Goal: Register for event/course: Sign up to attend an event or enroll in a course

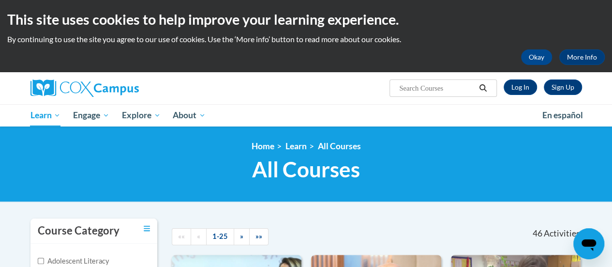
click at [430, 95] on span "Search Search..." at bounding box center [443, 87] width 107 height 17
click at [427, 86] on input "Search..." at bounding box center [436, 88] width 77 height 12
type input "systematic"
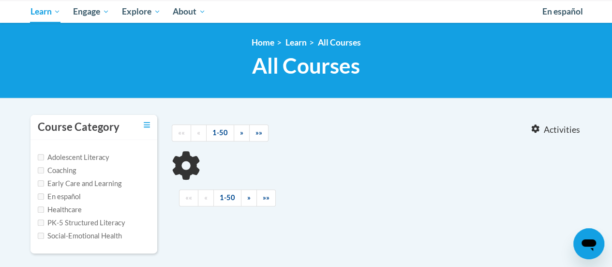
type input "systematic"
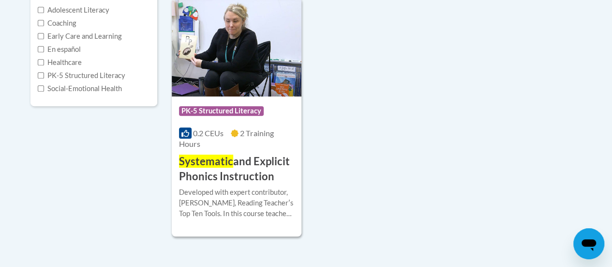
scroll to position [252, 0]
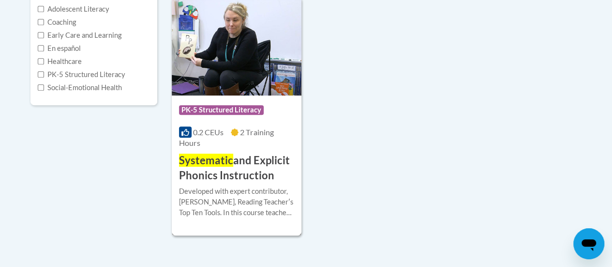
click at [234, 160] on h3 "Systematic and Explicit Phonics Instruction" at bounding box center [236, 168] width 115 height 30
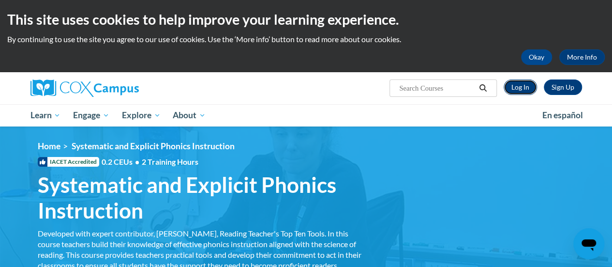
click at [527, 84] on link "Log In" at bounding box center [520, 86] width 33 height 15
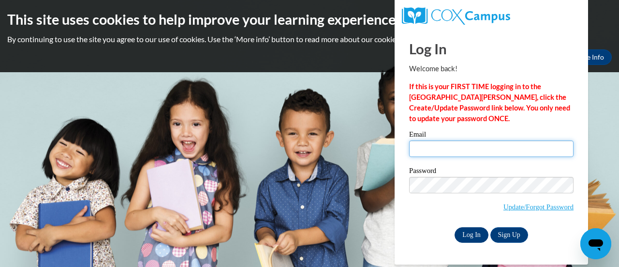
type input "rparrish@altoona.k12.wi.us"
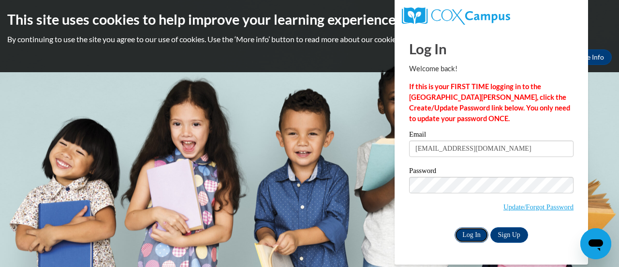
click at [467, 236] on input "Log In" at bounding box center [472, 234] width 34 height 15
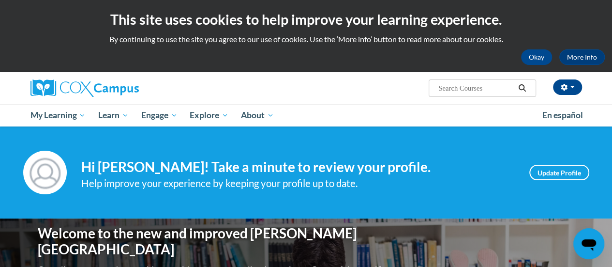
click at [232, 152] on div "Your profile Hi [PERSON_NAME]! Take a minute to review your profile. Help impro…" at bounding box center [306, 172] width 566 height 44
click at [466, 91] on input "Search..." at bounding box center [475, 88] width 77 height 12
type input "systematic"
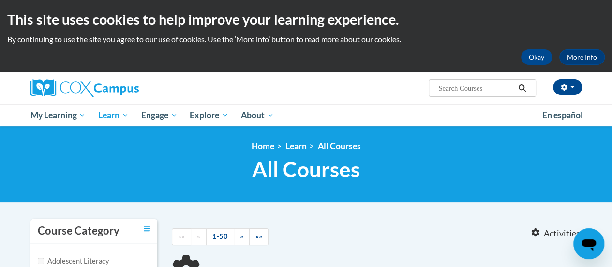
type input "systematic"
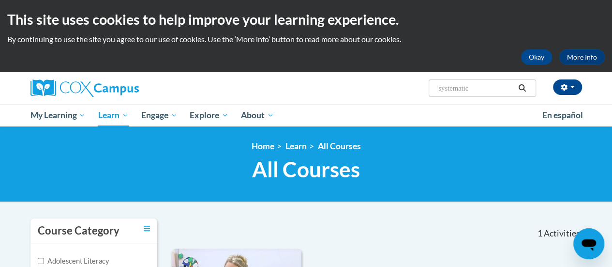
scroll to position [128, 0]
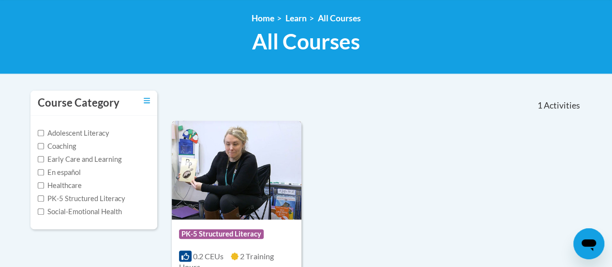
click at [231, 215] on img at bounding box center [237, 169] width 130 height 99
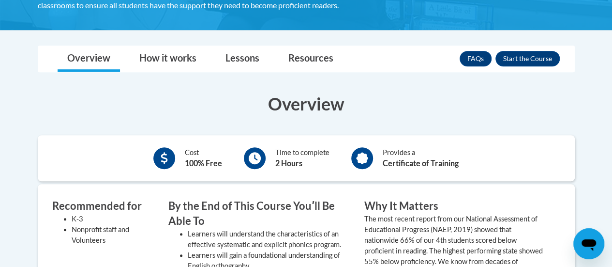
scroll to position [260, 0]
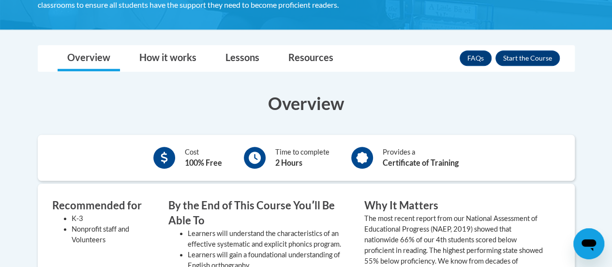
click at [231, 215] on h3 "By the End of This Course Youʹll Be Able To" at bounding box center [258, 213] width 181 height 30
click at [525, 57] on button "Enroll" at bounding box center [527, 57] width 64 height 15
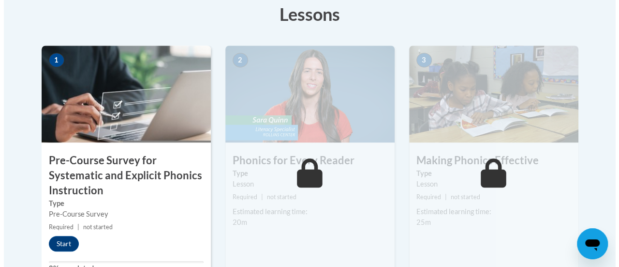
scroll to position [302, 0]
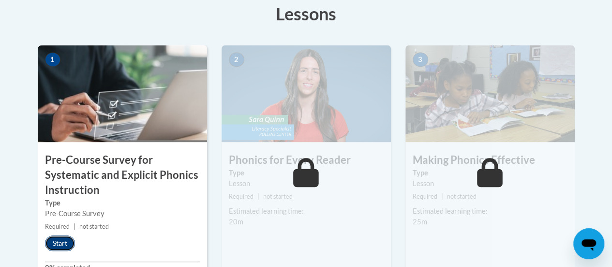
click at [58, 242] on button "Start" at bounding box center [60, 242] width 30 height 15
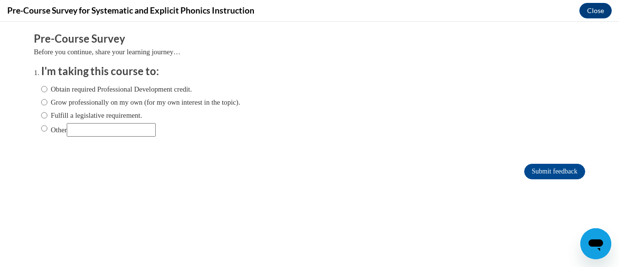
scroll to position [0, 0]
click at [41, 118] on input "Fulfill a legislative requirement." at bounding box center [44, 115] width 6 height 11
radio input "true"
click at [552, 168] on input "Submit feedback" at bounding box center [555, 171] width 61 height 15
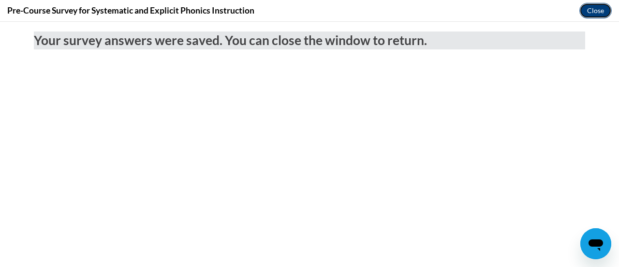
click at [595, 8] on button "Close" at bounding box center [596, 10] width 32 height 15
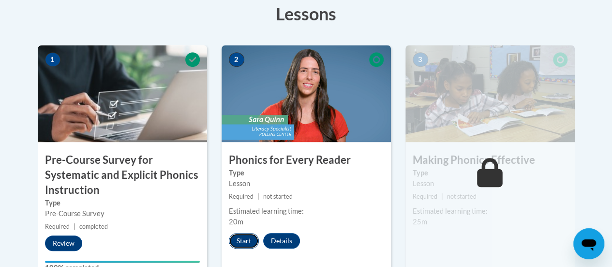
click at [244, 234] on button "Start" at bounding box center [244, 240] width 30 height 15
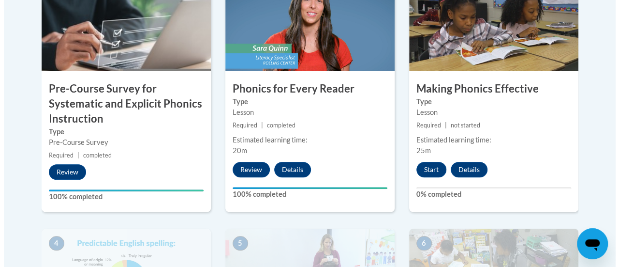
scroll to position [375, 0]
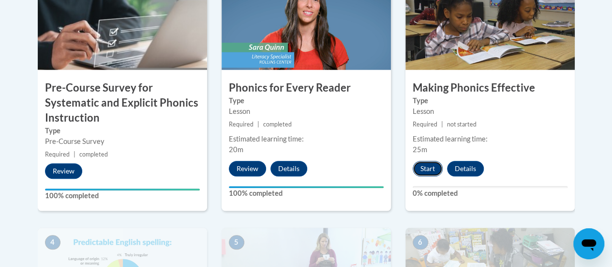
click at [427, 169] on button "Start" at bounding box center [428, 168] width 30 height 15
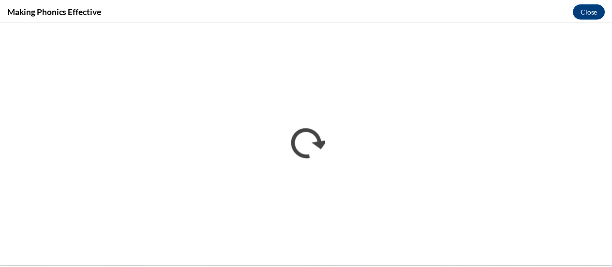
scroll to position [0, 0]
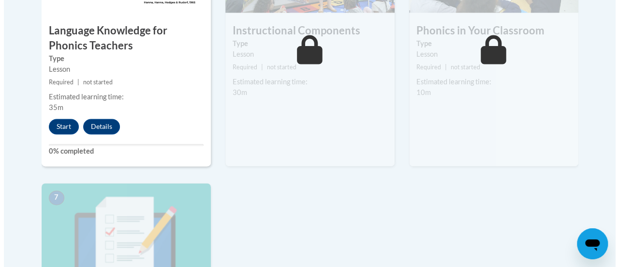
scroll to position [681, 0]
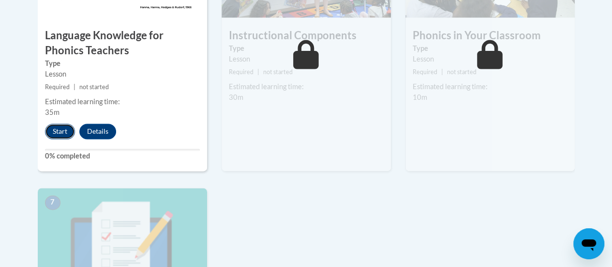
click at [54, 129] on button "Start" at bounding box center [60, 130] width 30 height 15
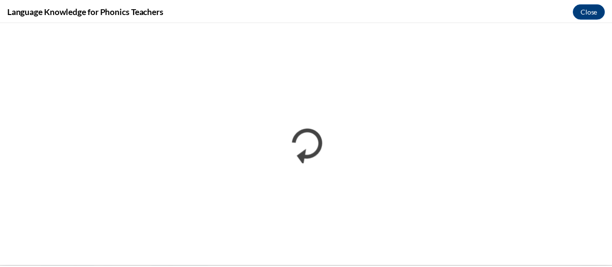
scroll to position [0, 0]
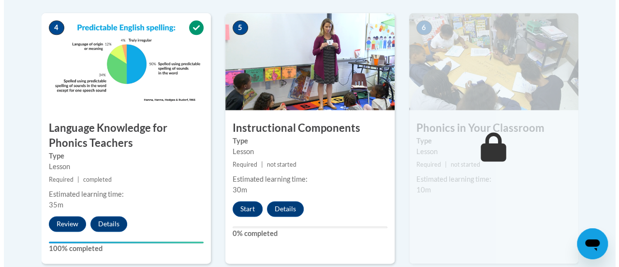
scroll to position [590, 0]
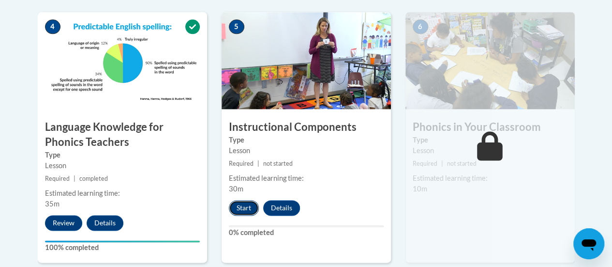
click at [239, 203] on button "Start" at bounding box center [244, 207] width 30 height 15
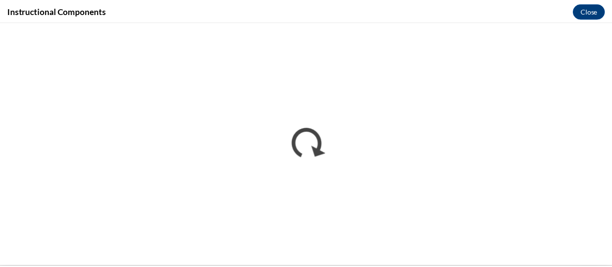
scroll to position [0, 0]
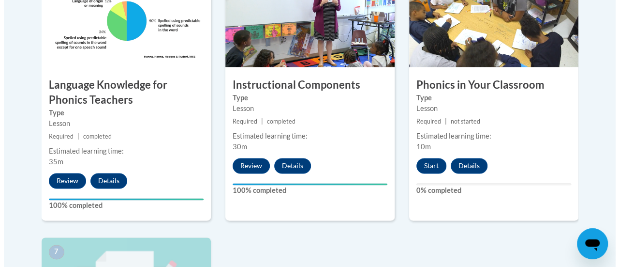
scroll to position [634, 0]
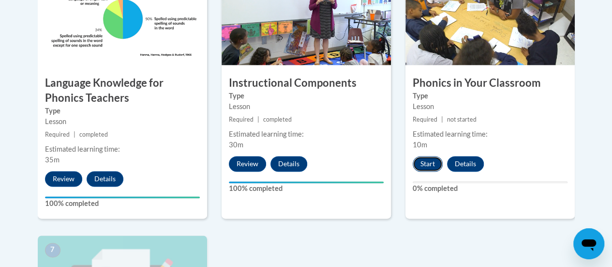
click at [424, 165] on button "Start" at bounding box center [428, 163] width 30 height 15
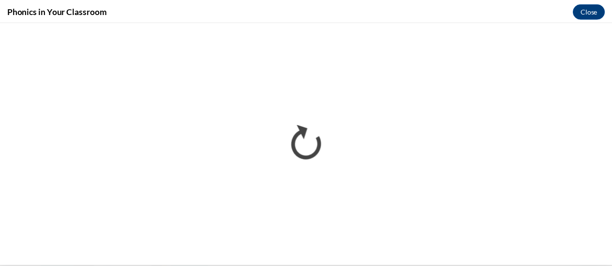
scroll to position [0, 0]
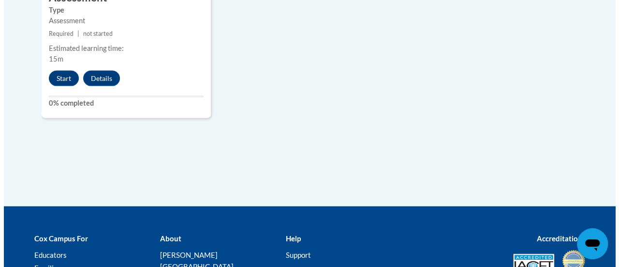
scroll to position [1002, 0]
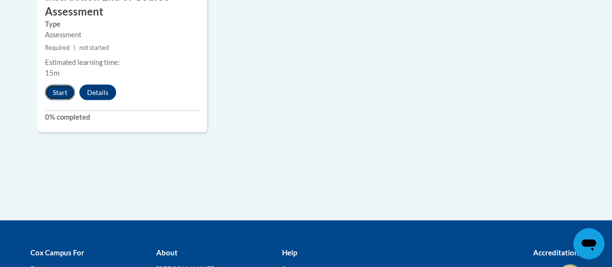
click at [66, 98] on button "Start" at bounding box center [60, 92] width 30 height 15
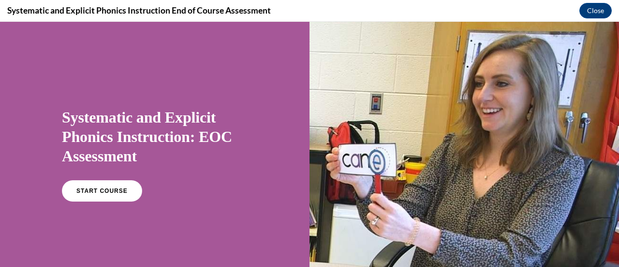
scroll to position [0, 0]
click at [88, 198] on link "START COURSE" at bounding box center [102, 191] width 84 height 22
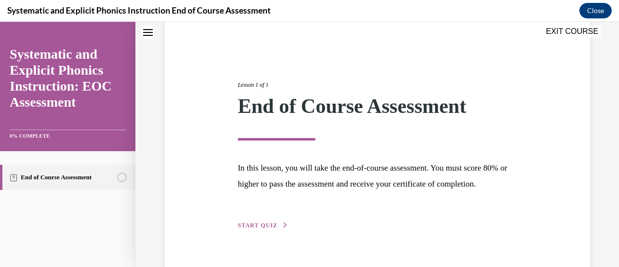
scroll to position [113, 0]
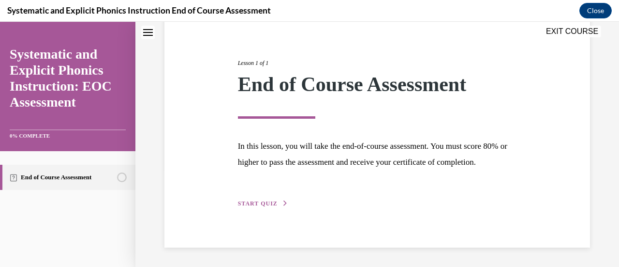
click at [270, 206] on span "START QUIZ" at bounding box center [258, 203] width 40 height 7
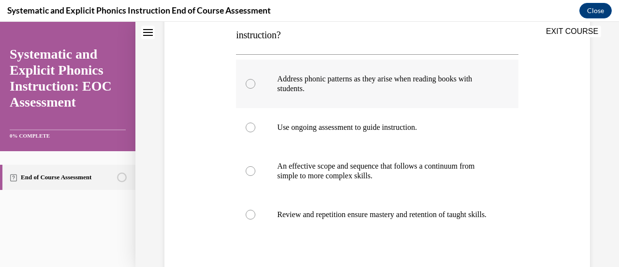
scroll to position [179, 0]
click at [286, 80] on p "Address phonic patterns as they arise when reading books with students." at bounding box center [385, 83] width 217 height 19
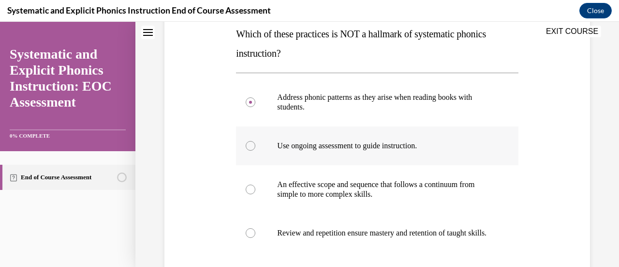
scroll to position [242, 0]
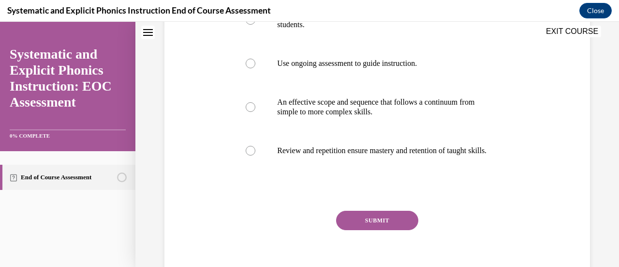
click at [372, 227] on button "SUBMIT" at bounding box center [377, 219] width 82 height 19
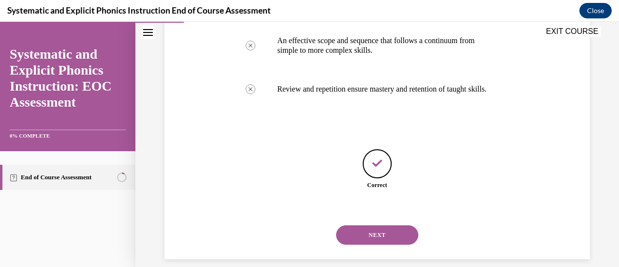
scroll to position [325, 0]
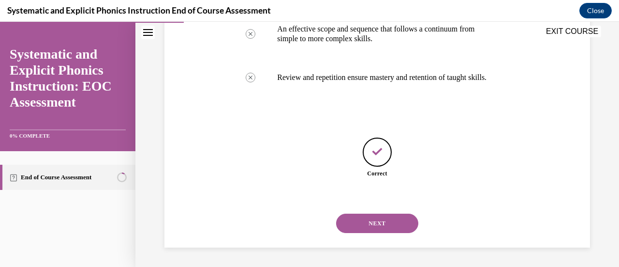
click at [372, 227] on button "NEXT" at bounding box center [377, 222] width 82 height 19
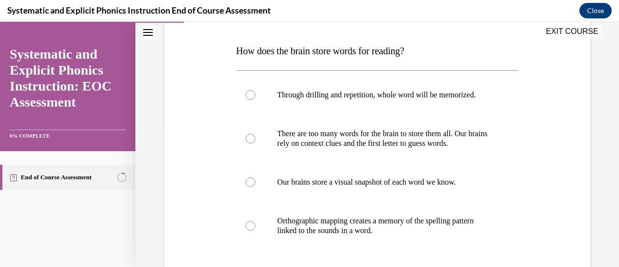
scroll to position [144, 0]
click at [325, 228] on p "Orthographic mapping creates a memory of the spelling pattern linked to the sou…" at bounding box center [385, 224] width 217 height 19
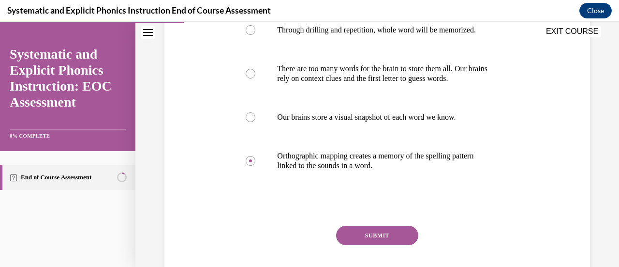
click at [361, 240] on button "SUBMIT" at bounding box center [377, 234] width 82 height 19
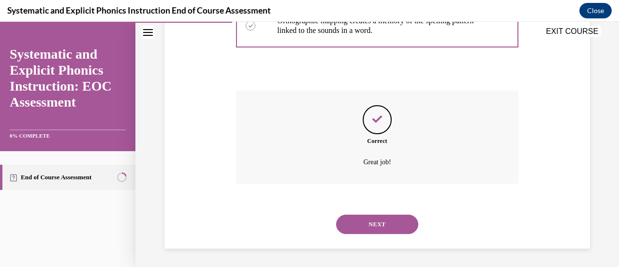
scroll to position [344, 0]
click at [358, 227] on button "NEXT" at bounding box center [377, 223] width 82 height 19
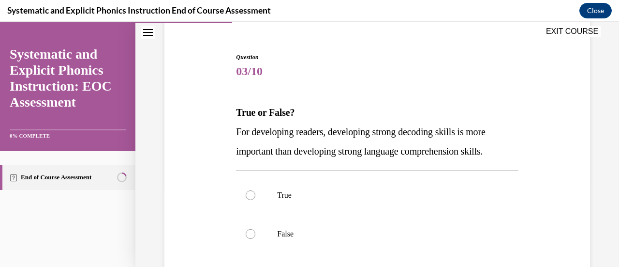
scroll to position [82, 0]
click at [315, 235] on p "False" at bounding box center [385, 233] width 217 height 10
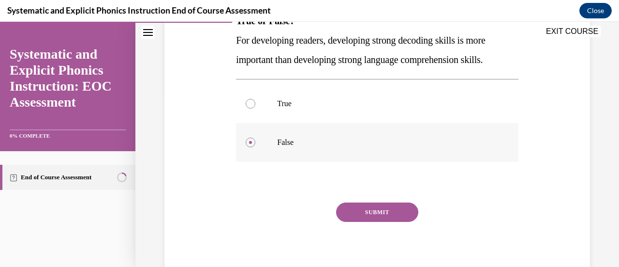
scroll to position [175, 0]
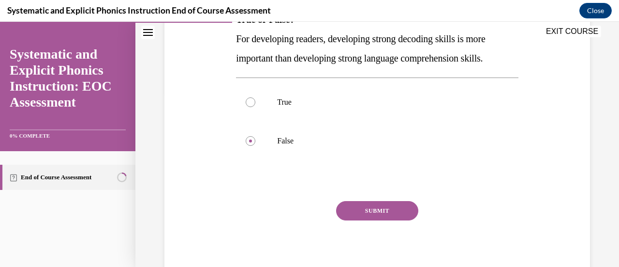
click at [356, 203] on button "SUBMIT" at bounding box center [377, 210] width 82 height 19
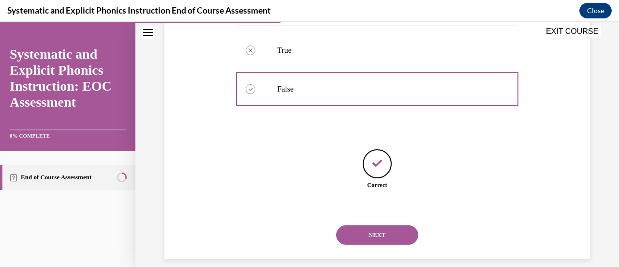
scroll to position [238, 0]
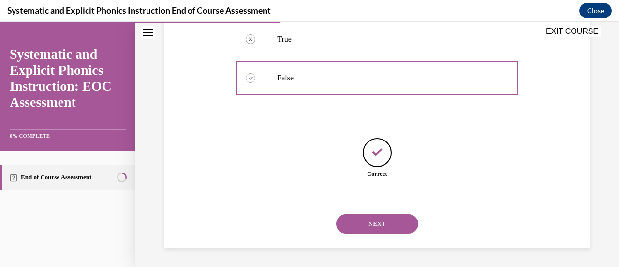
click at [356, 221] on button "NEXT" at bounding box center [377, 223] width 82 height 19
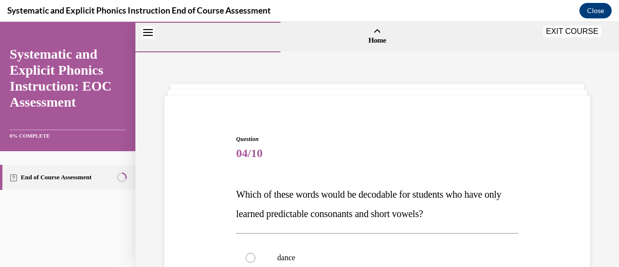
scroll to position [67, 0]
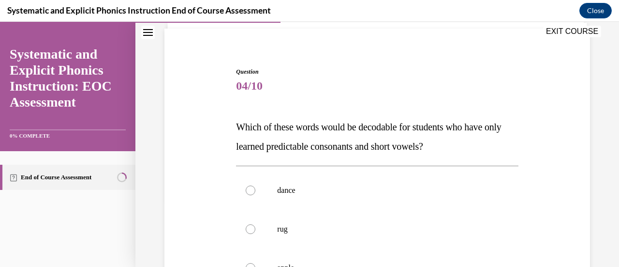
click at [356, 221] on div at bounding box center [377, 229] width 282 height 39
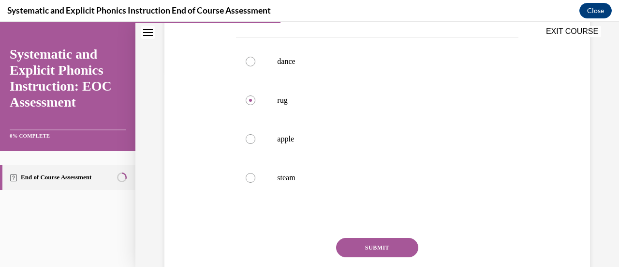
scroll to position [199, 0]
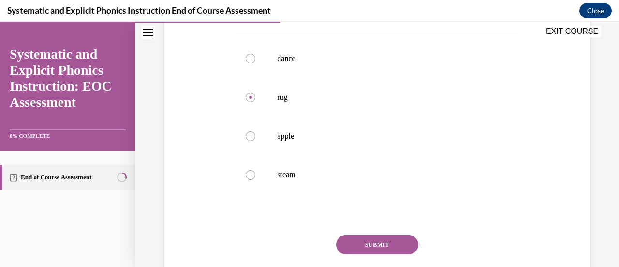
click at [356, 239] on button "SUBMIT" at bounding box center [377, 244] width 82 height 19
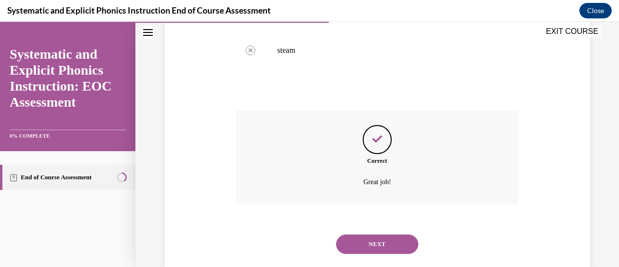
scroll to position [344, 0]
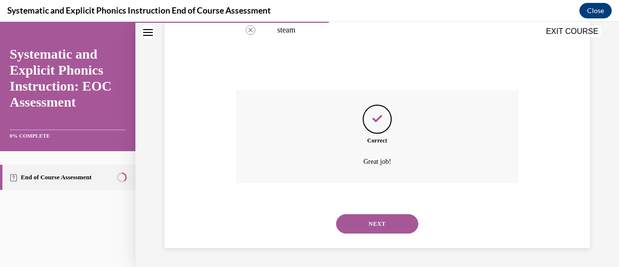
click at [360, 219] on button "NEXT" at bounding box center [377, 223] width 82 height 19
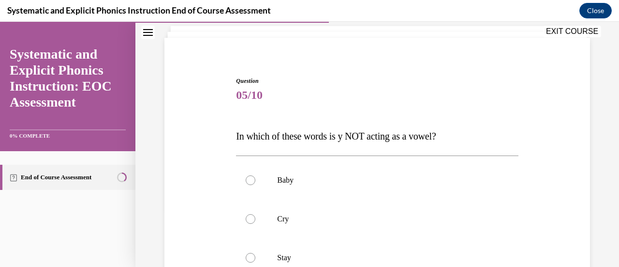
scroll to position [141, 0]
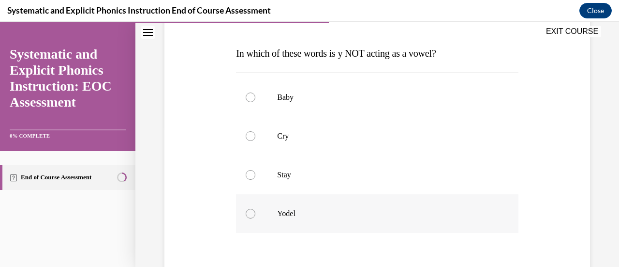
click at [340, 217] on p "Yodel" at bounding box center [385, 214] width 217 height 10
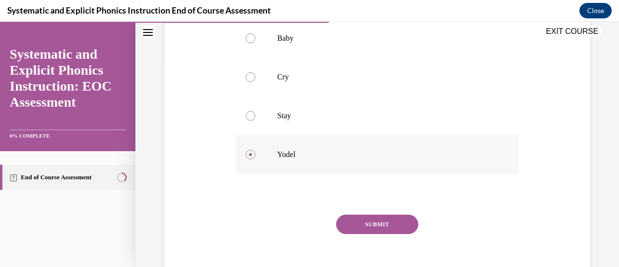
scroll to position [200, 0]
click at [376, 229] on button "SUBMIT" at bounding box center [377, 223] width 82 height 19
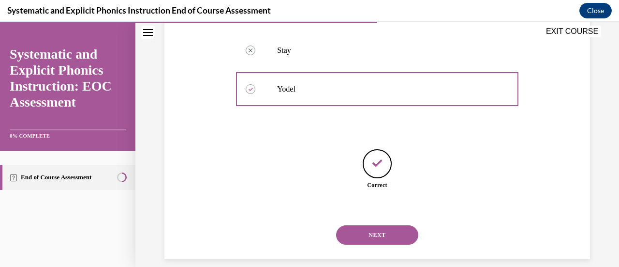
scroll to position [276, 0]
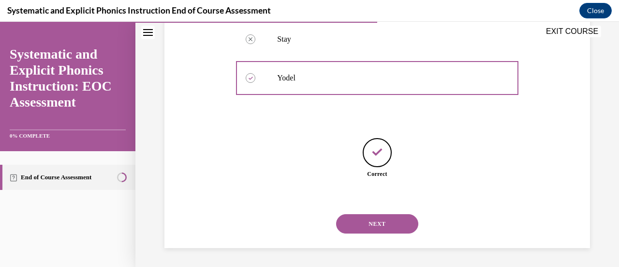
click at [374, 223] on button "NEXT" at bounding box center [377, 223] width 82 height 19
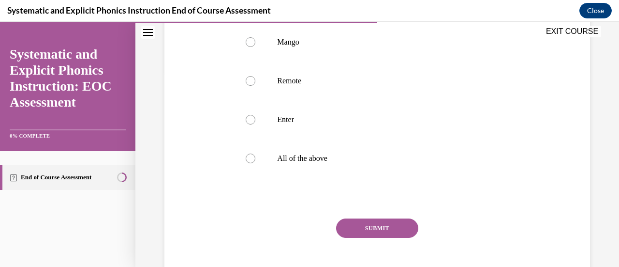
scroll to position [197, 0]
click at [339, 161] on p "All of the above" at bounding box center [385, 157] width 217 height 10
click at [352, 225] on button "SUBMIT" at bounding box center [377, 226] width 82 height 19
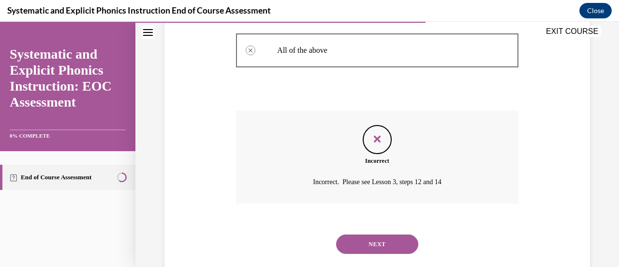
scroll to position [324, 0]
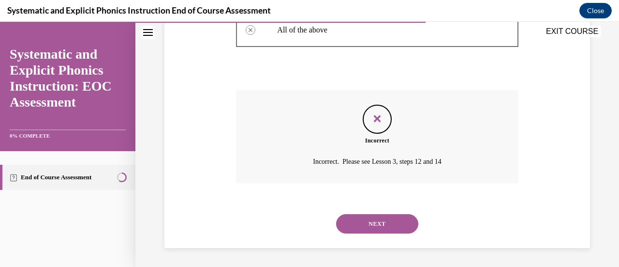
click at [352, 225] on button "NEXT" at bounding box center [377, 223] width 82 height 19
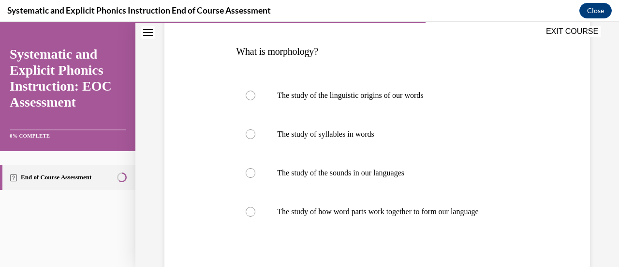
scroll to position [142, 0]
click at [352, 217] on p "The study of how word parts work together to form our language" at bounding box center [385, 212] width 217 height 10
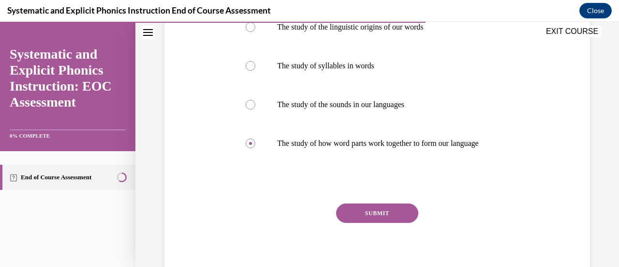
click at [371, 223] on button "SUBMIT" at bounding box center [377, 212] width 82 height 19
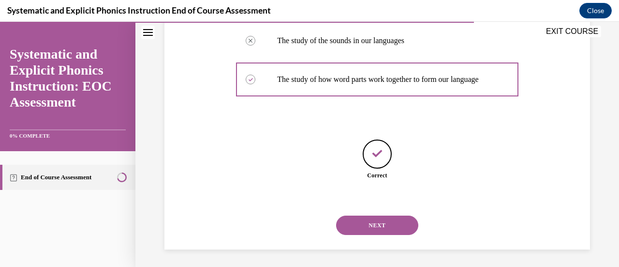
scroll to position [286, 0]
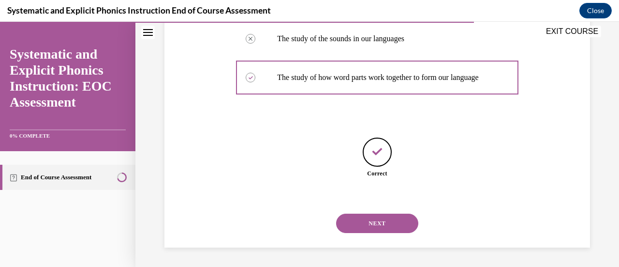
click at [371, 223] on button "NEXT" at bounding box center [377, 222] width 82 height 19
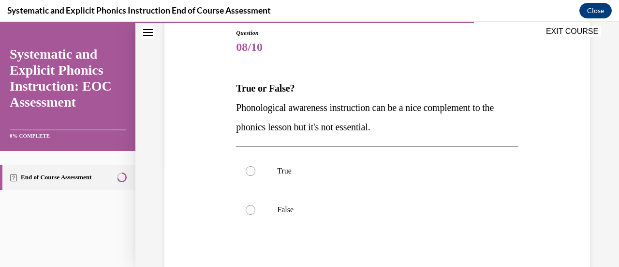
scroll to position [106, 0]
click at [371, 223] on div at bounding box center [377, 209] width 282 height 39
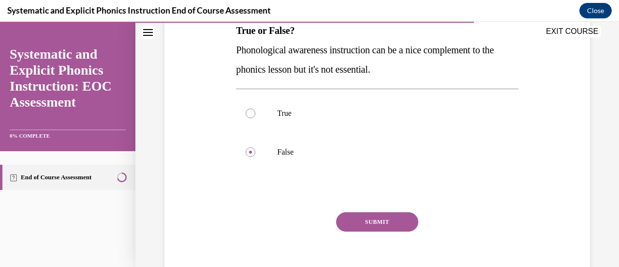
click at [371, 223] on button "SUBMIT" at bounding box center [377, 221] width 82 height 19
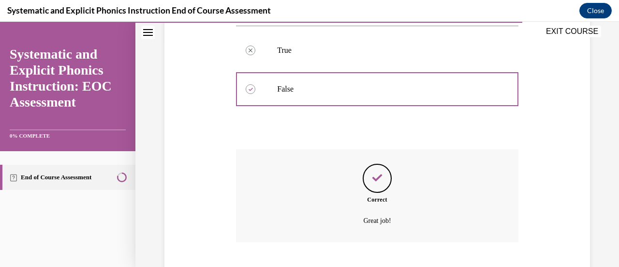
scroll to position [285, 0]
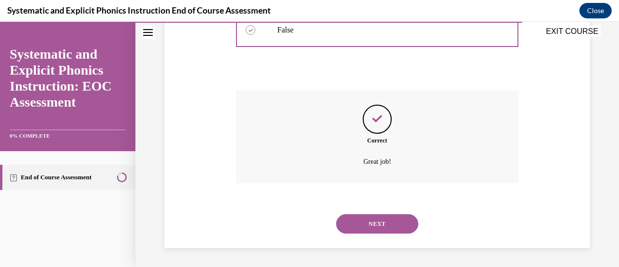
click at [371, 223] on button "NEXT" at bounding box center [377, 223] width 82 height 19
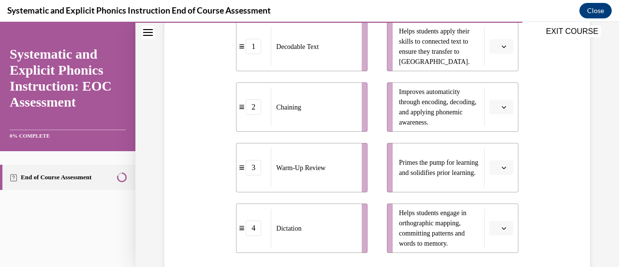
scroll to position [227, 0]
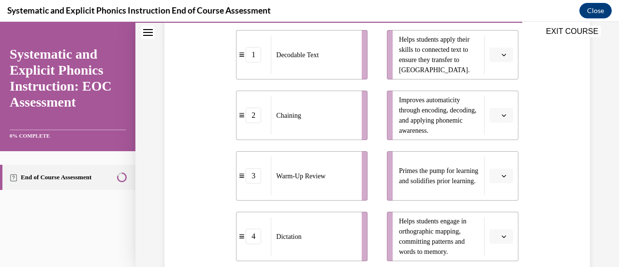
click at [495, 55] on span "Please select an option" at bounding box center [496, 55] width 3 height 10
click at [496, 97] on div "1" at bounding box center [494, 95] width 24 height 19
click at [501, 112] on span "button" at bounding box center [504, 115] width 7 height 7
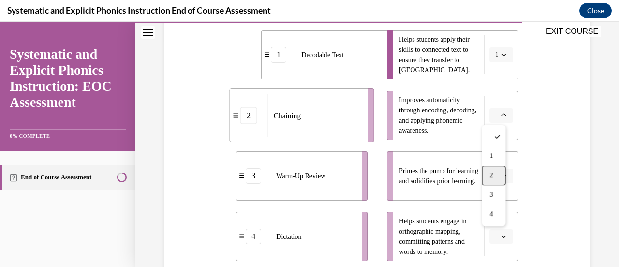
click at [501, 175] on div "2" at bounding box center [494, 174] width 24 height 19
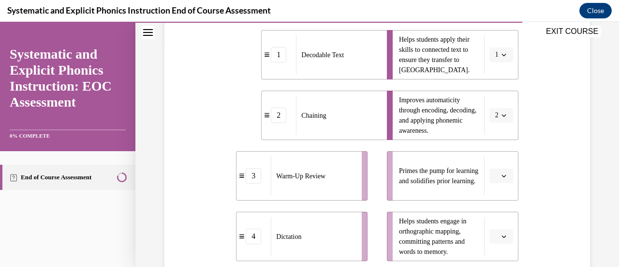
click at [501, 175] on button "button" at bounding box center [502, 175] width 24 height 15
click at [495, 238] on span "Please select an option" at bounding box center [496, 236] width 3 height 10
click at [490, 197] on span "3" at bounding box center [491, 195] width 3 height 8
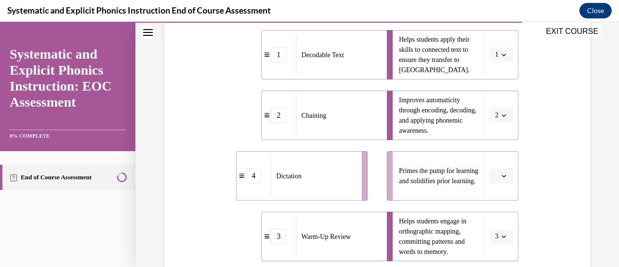
click at [495, 173] on span "Please select an option" at bounding box center [496, 176] width 3 height 10
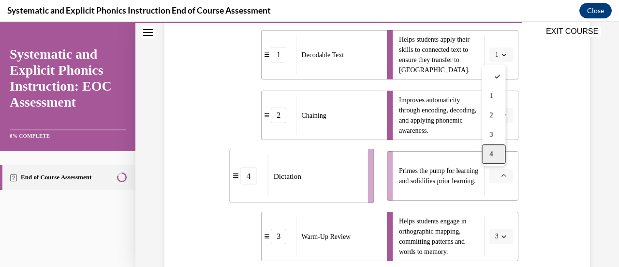
click at [492, 155] on span "4" at bounding box center [491, 154] width 3 height 8
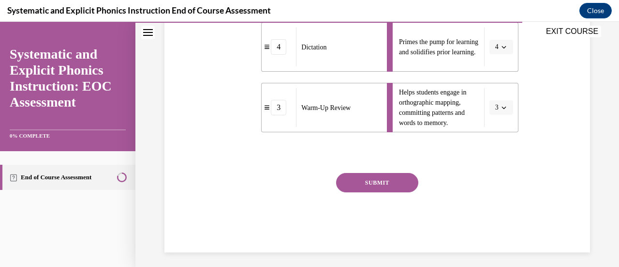
click at [397, 184] on button "SUBMIT" at bounding box center [377, 182] width 82 height 19
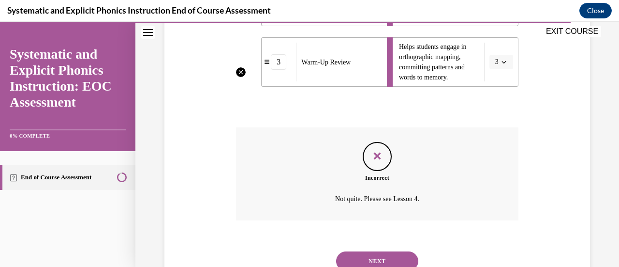
scroll to position [438, 0]
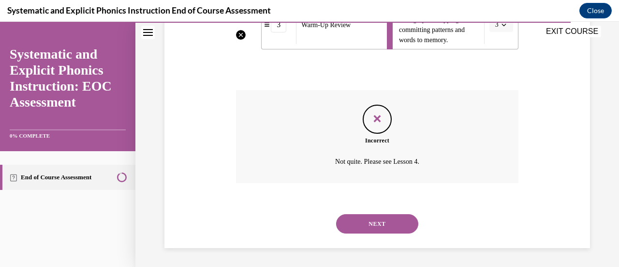
click at [385, 229] on button "NEXT" at bounding box center [377, 223] width 82 height 19
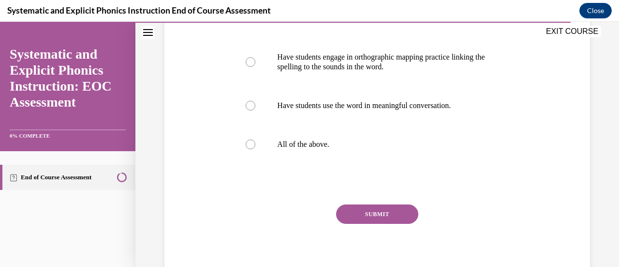
scroll to position [249, 0]
click at [283, 149] on div at bounding box center [377, 143] width 282 height 39
click at [355, 213] on button "SUBMIT" at bounding box center [377, 213] width 82 height 19
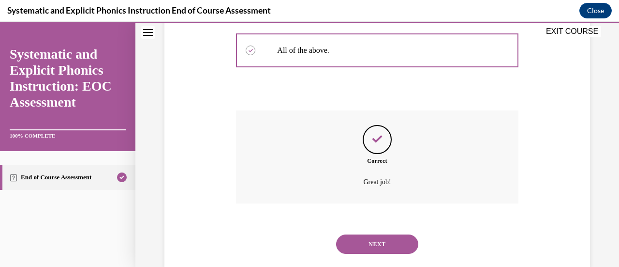
scroll to position [363, 0]
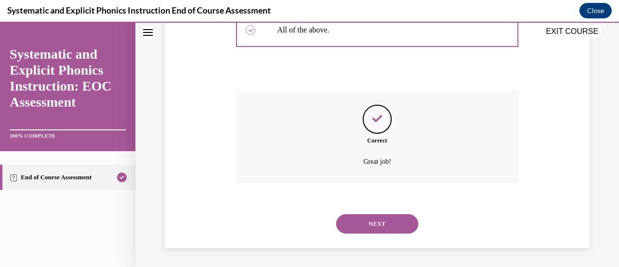
click at [355, 219] on button "NEXT" at bounding box center [377, 223] width 82 height 19
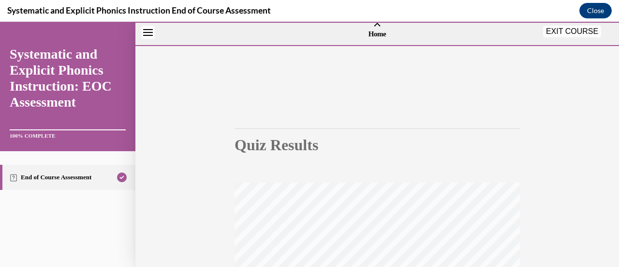
scroll to position [251, 0]
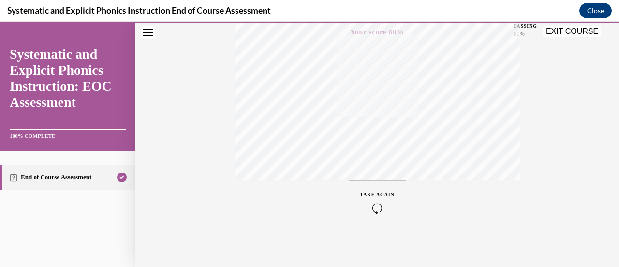
click at [560, 31] on button "EXIT COURSE" at bounding box center [572, 32] width 58 height 12
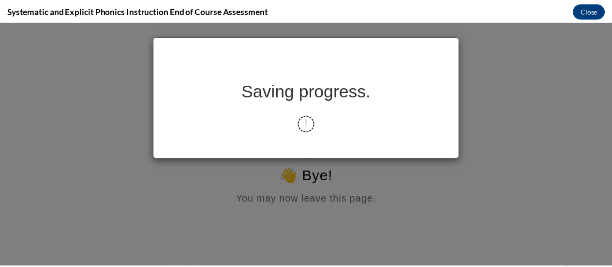
scroll to position [0, 0]
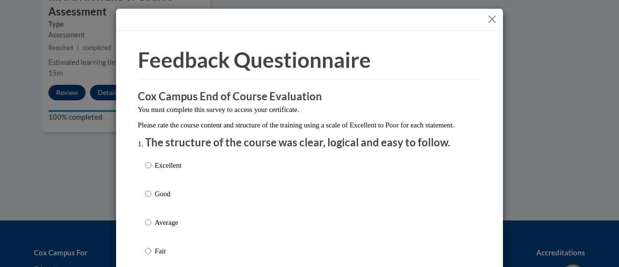
click at [232, 212] on div "Excellent Good Average Fair Poor" at bounding box center [309, 234] width 329 height 158
click at [171, 199] on p "Good" at bounding box center [168, 193] width 27 height 11
click at [151, 199] on input "Good" at bounding box center [148, 193] width 6 height 11
radio input "true"
click at [490, 18] on button "Close" at bounding box center [492, 19] width 12 height 12
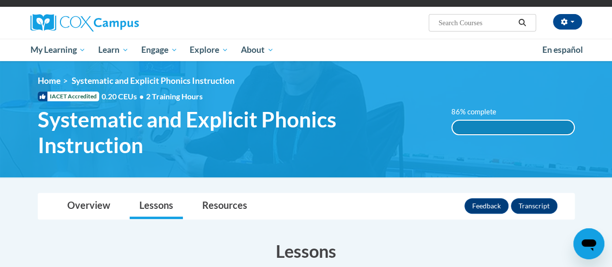
scroll to position [65, 0]
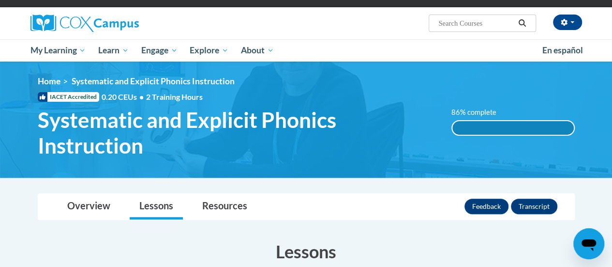
click at [455, 23] on input "Search..." at bounding box center [475, 23] width 77 height 12
type input "reading fluency"
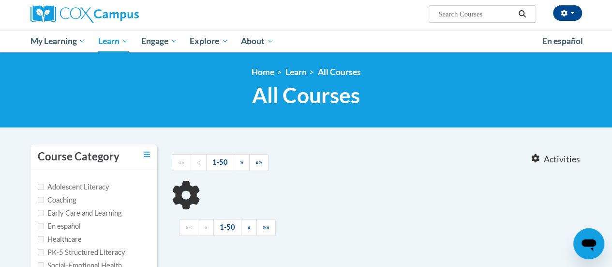
type input "reading fluency"
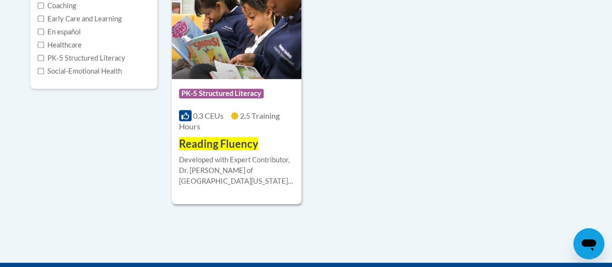
scroll to position [269, 0]
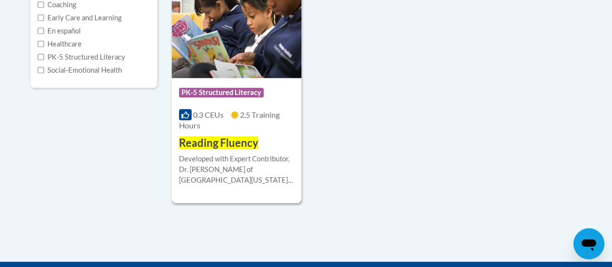
click at [258, 129] on div "0.3 CEUs 2.5 Training Hours" at bounding box center [236, 119] width 115 height 21
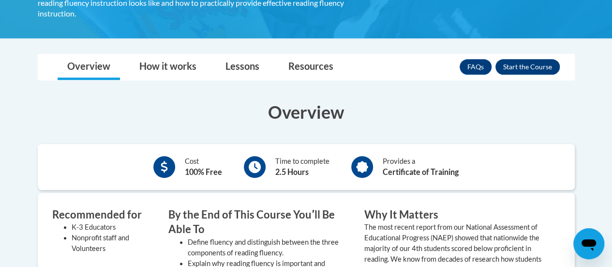
scroll to position [248, 0]
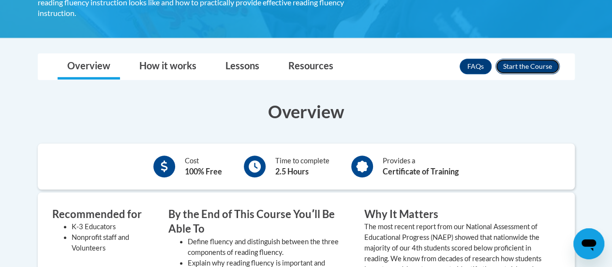
click at [524, 59] on button "Enroll" at bounding box center [527, 66] width 64 height 15
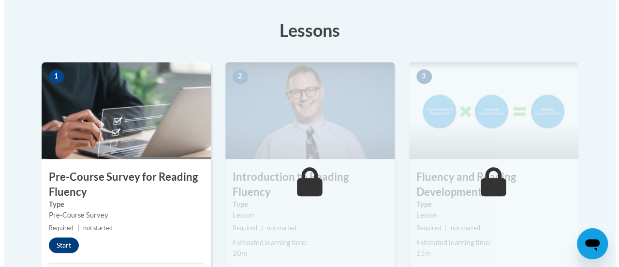
scroll to position [264, 0]
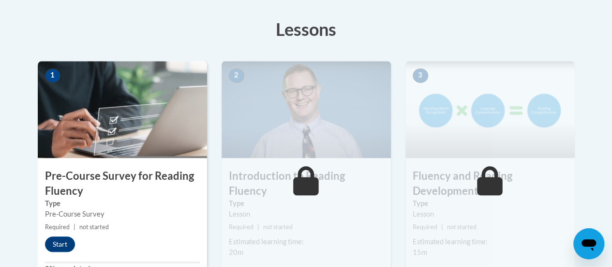
click at [135, 187] on h3 "Pre-Course Survey for Reading Fluency" at bounding box center [122, 183] width 169 height 30
click at [59, 250] on button "Start" at bounding box center [60, 243] width 30 height 15
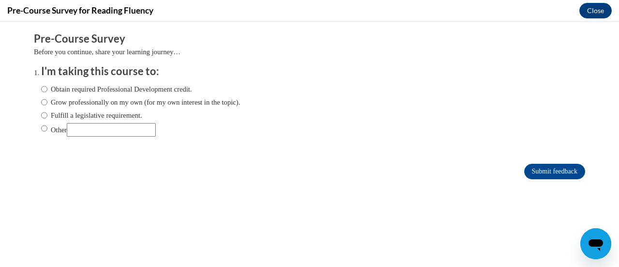
scroll to position [0, 0]
click at [136, 110] on label "Fulfill a legislative requirement." at bounding box center [91, 115] width 101 height 11
click at [47, 110] on input "Fulfill a legislative requirement." at bounding box center [44, 115] width 6 height 11
radio input "true"
click at [543, 175] on input "Submit feedback" at bounding box center [555, 171] width 61 height 15
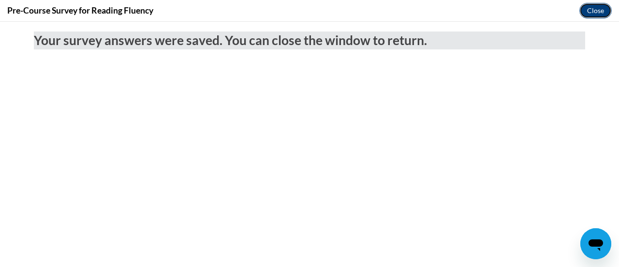
click at [586, 10] on button "Close" at bounding box center [596, 10] width 32 height 15
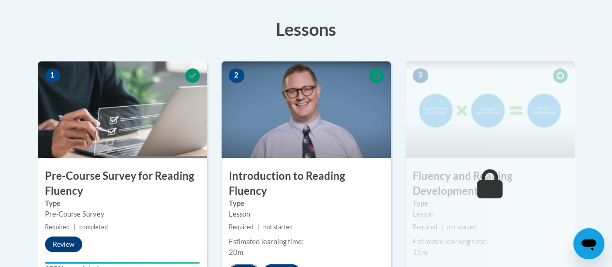
click at [245, 264] on button "Start" at bounding box center [244, 271] width 30 height 15
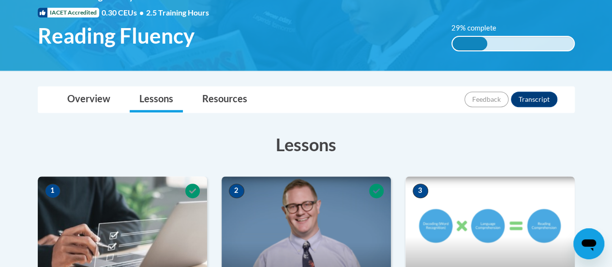
click at [444, 210] on img at bounding box center [489, 224] width 169 height 97
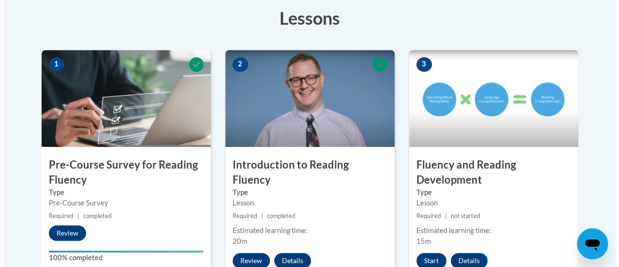
scroll to position [277, 0]
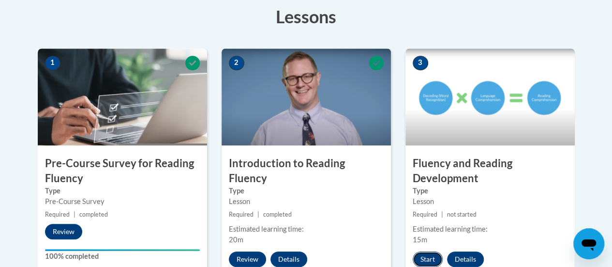
click at [425, 259] on button "Start" at bounding box center [428, 258] width 30 height 15
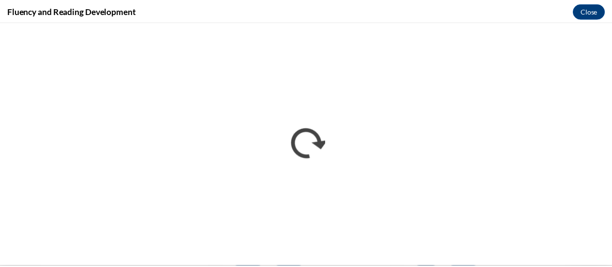
scroll to position [0, 0]
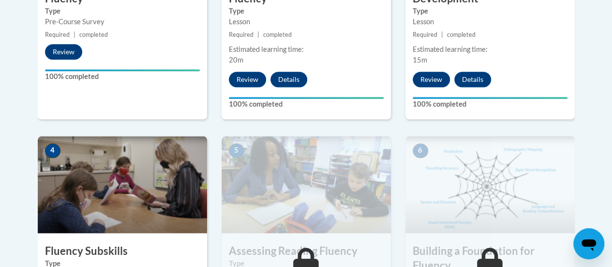
scroll to position [460, 0]
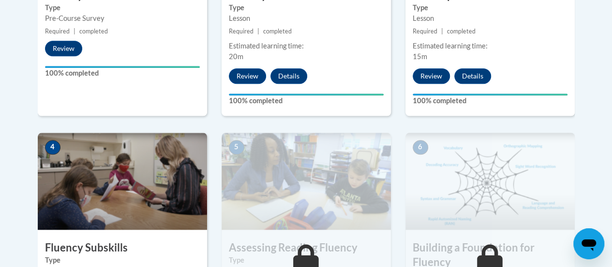
click at [43, 220] on img at bounding box center [122, 181] width 169 height 97
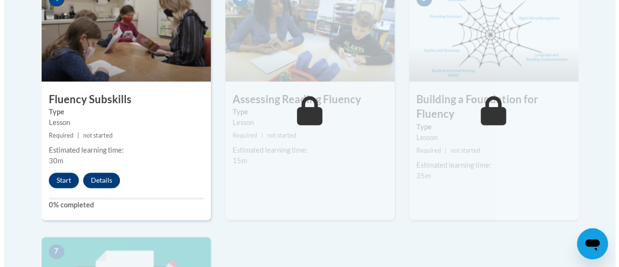
scroll to position [609, 0]
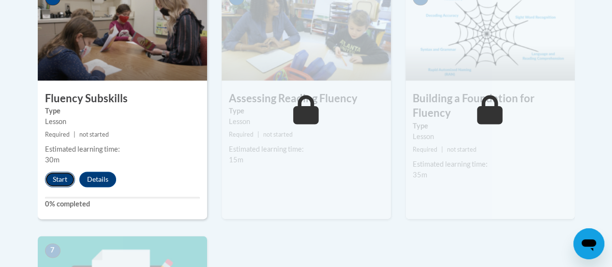
click at [64, 180] on button "Start" at bounding box center [60, 178] width 30 height 15
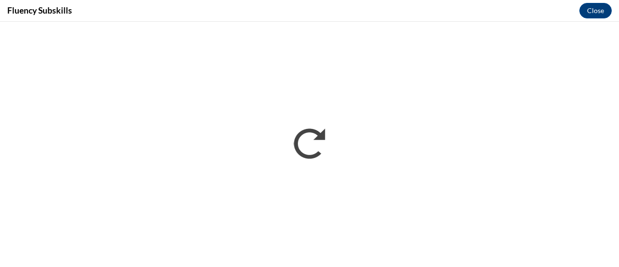
scroll to position [0, 0]
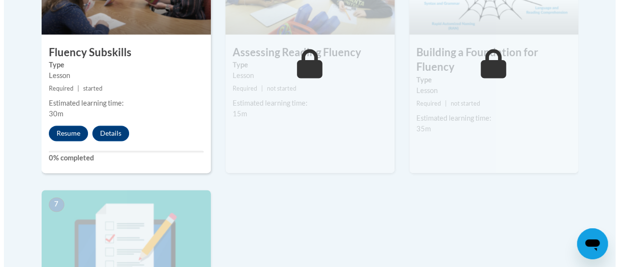
scroll to position [656, 0]
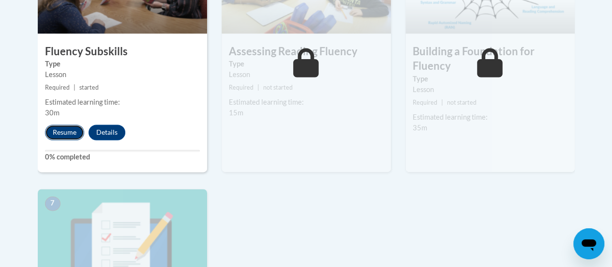
click at [62, 127] on button "Resume" at bounding box center [64, 131] width 39 height 15
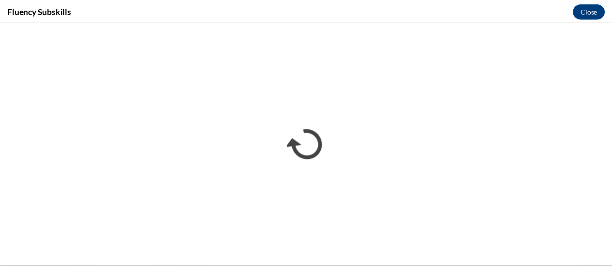
scroll to position [0, 0]
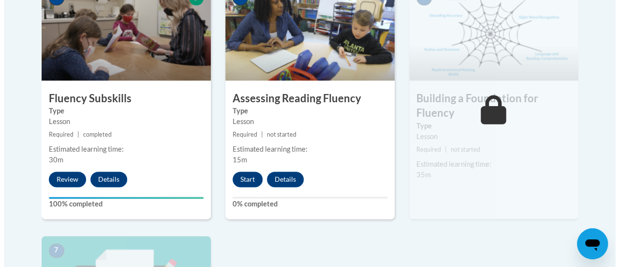
scroll to position [611, 0]
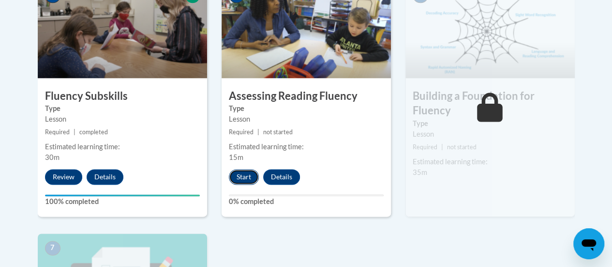
click at [246, 170] on button "Start" at bounding box center [244, 176] width 30 height 15
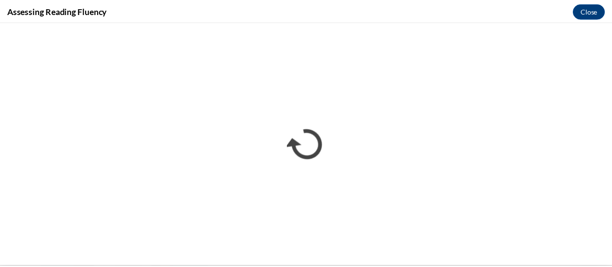
scroll to position [0, 0]
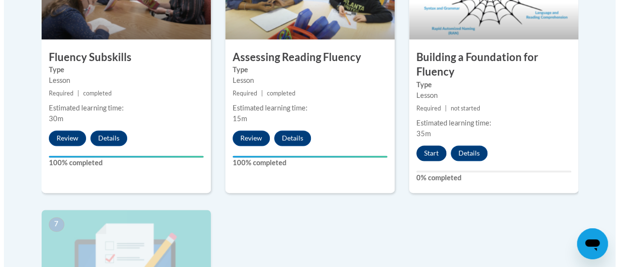
scroll to position [655, 0]
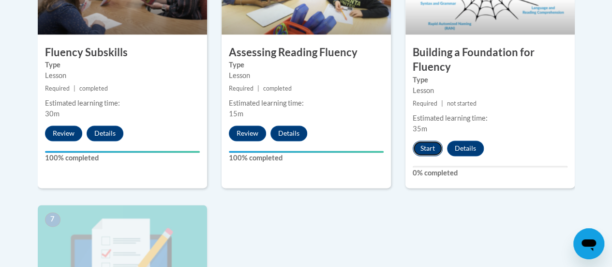
click at [434, 151] on button "Start" at bounding box center [428, 147] width 30 height 15
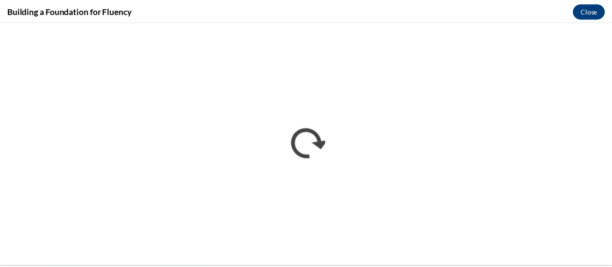
scroll to position [0, 0]
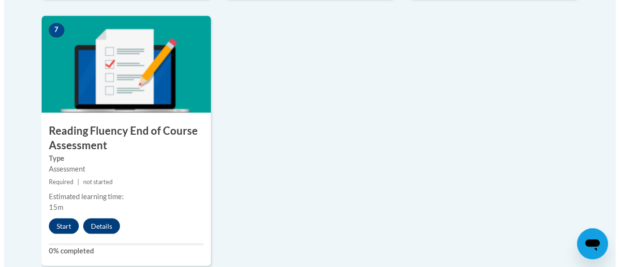
scroll to position [843, 0]
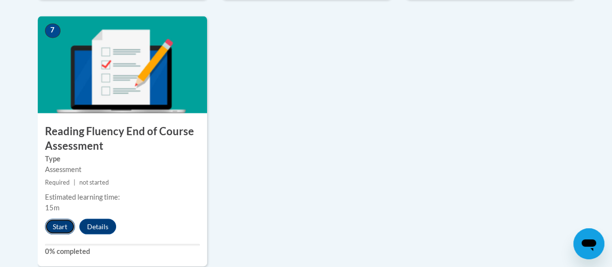
click at [61, 222] on button "Start" at bounding box center [60, 225] width 30 height 15
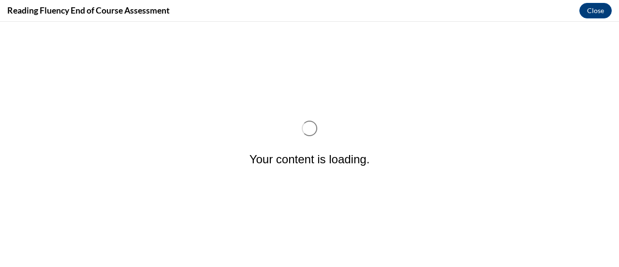
scroll to position [0, 0]
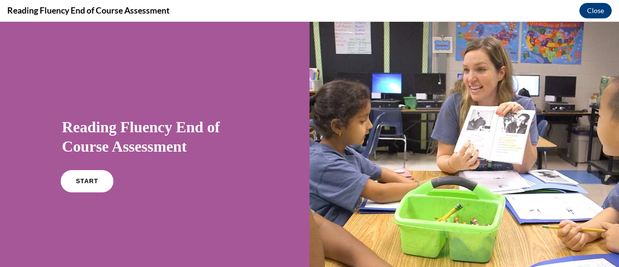
click at [84, 183] on span "START" at bounding box center [87, 181] width 22 height 7
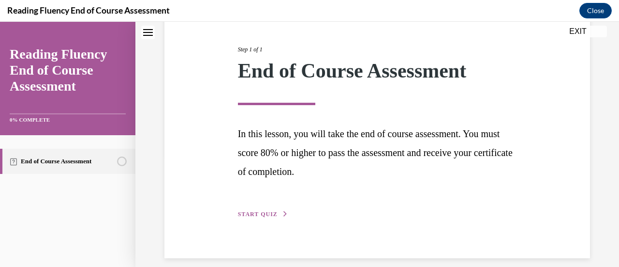
scroll to position [120, 0]
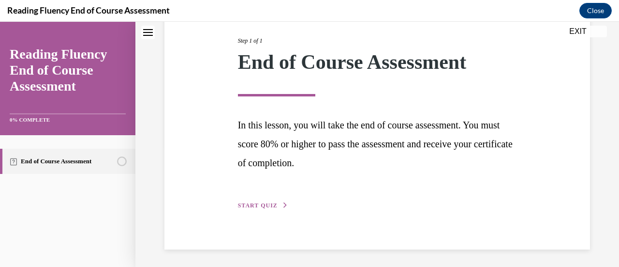
click at [260, 206] on span "START QUIZ" at bounding box center [258, 205] width 40 height 7
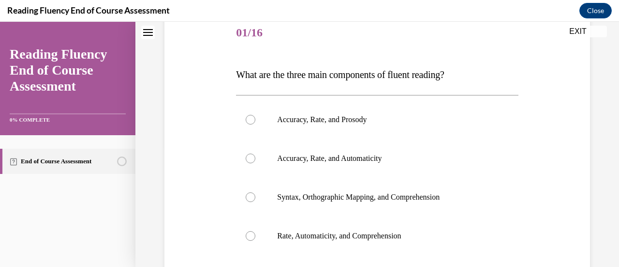
scroll to position [107, 0]
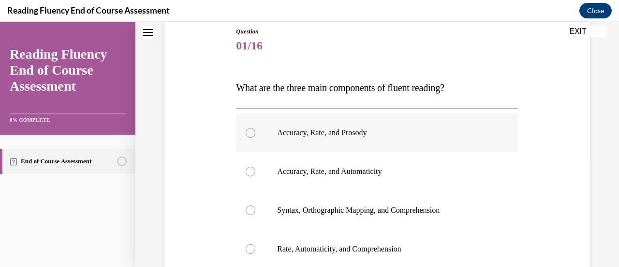
click at [421, 138] on label "Accuracy, Rate, and Prosody" at bounding box center [377, 132] width 282 height 39
click at [255, 137] on input "Accuracy, Rate, and Prosody" at bounding box center [251, 133] width 10 height 10
radio input "true"
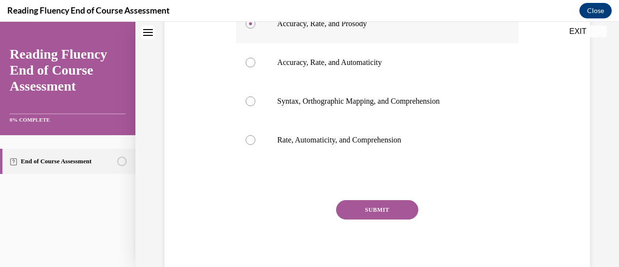
scroll to position [217, 0]
click at [381, 213] on button "SUBMIT" at bounding box center [377, 208] width 82 height 19
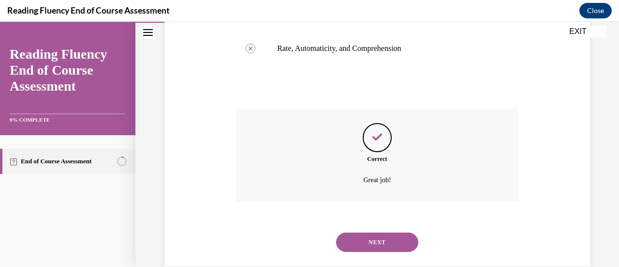
scroll to position [326, 0]
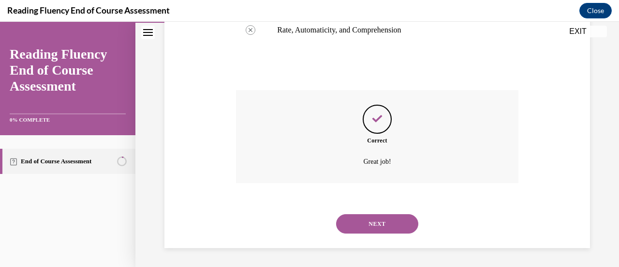
click at [378, 221] on button "NEXT" at bounding box center [377, 223] width 82 height 19
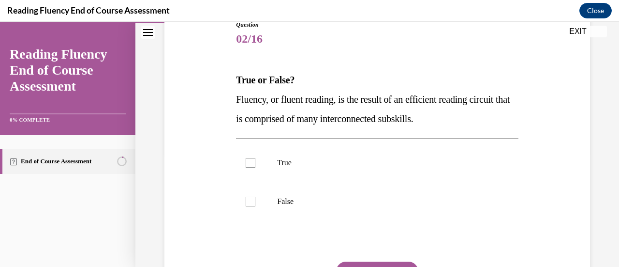
scroll to position [115, 0]
click at [369, 154] on label "True" at bounding box center [377, 162] width 282 height 39
click at [255, 157] on input "True" at bounding box center [251, 162] width 10 height 10
checkbox input "true"
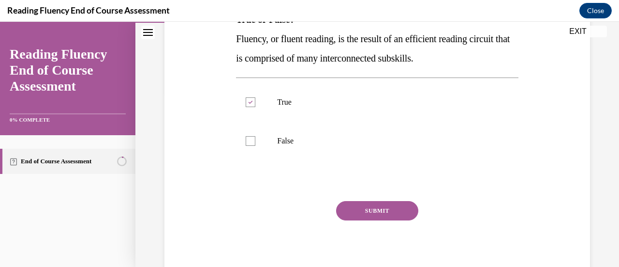
click at [357, 201] on button "SUBMIT" at bounding box center [377, 210] width 82 height 19
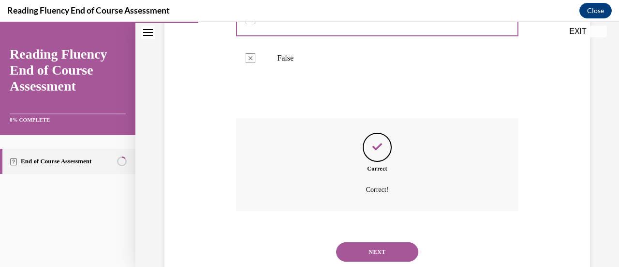
scroll to position [285, 0]
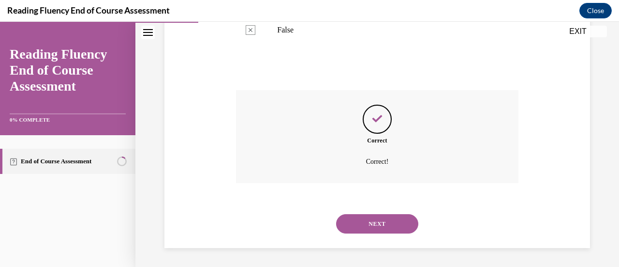
click at [352, 221] on button "NEXT" at bounding box center [377, 223] width 82 height 19
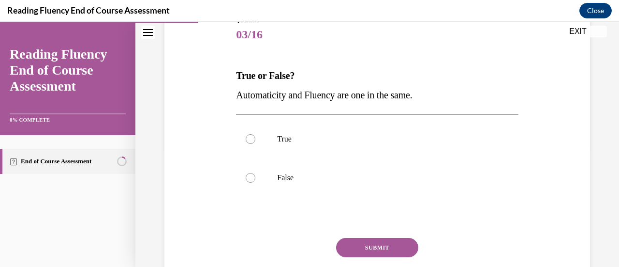
scroll to position [119, 0]
click at [312, 181] on p "False" at bounding box center [385, 177] width 217 height 10
click at [255, 181] on input "False" at bounding box center [251, 177] width 10 height 10
radio input "true"
click at [360, 248] on button "SUBMIT" at bounding box center [377, 246] width 82 height 19
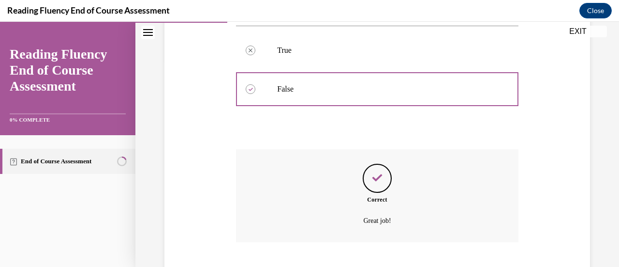
scroll to position [266, 0]
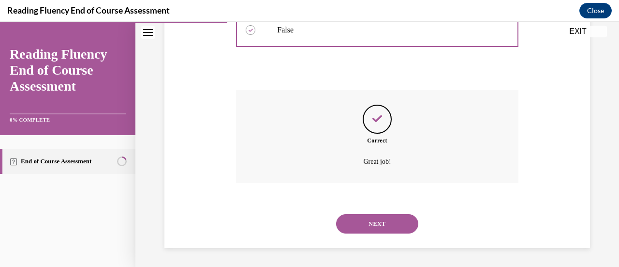
click at [366, 227] on button "NEXT" at bounding box center [377, 223] width 82 height 19
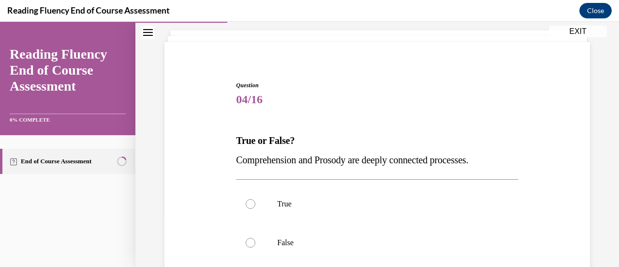
scroll to position [60, 0]
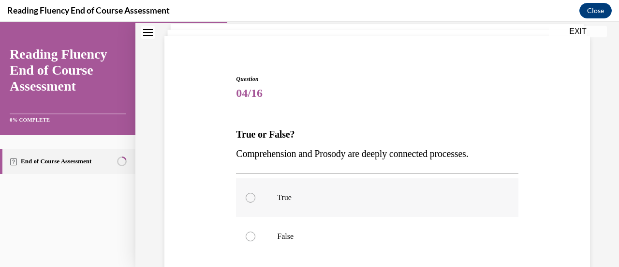
click at [370, 199] on p "True" at bounding box center [385, 198] width 217 height 10
click at [255, 199] on input "True" at bounding box center [251, 198] width 10 height 10
radio input "true"
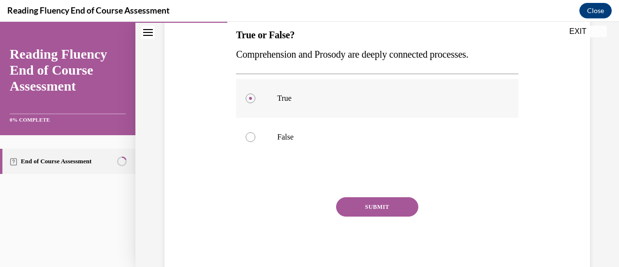
scroll to position [160, 0]
click at [366, 204] on button "SUBMIT" at bounding box center [377, 205] width 82 height 19
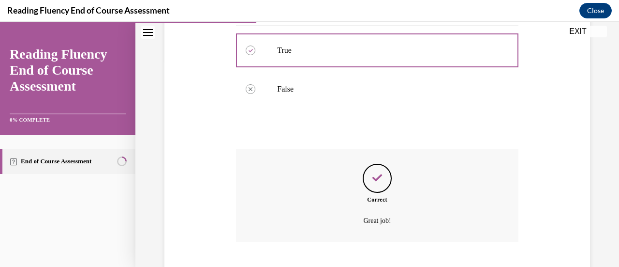
scroll to position [266, 0]
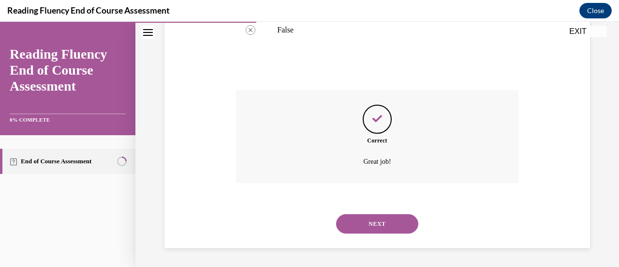
click at [358, 221] on button "NEXT" at bounding box center [377, 223] width 82 height 19
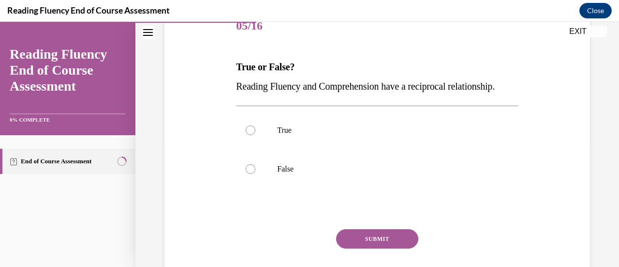
scroll to position [129, 0]
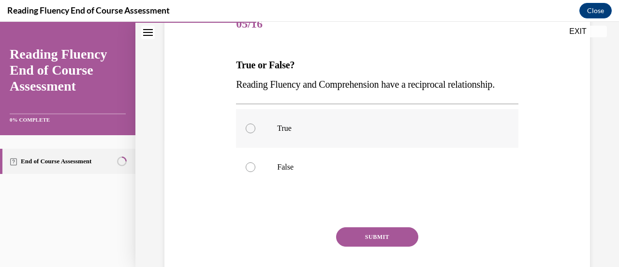
click at [330, 133] on p "True" at bounding box center [385, 128] width 217 height 10
click at [255, 133] on input "True" at bounding box center [251, 128] width 10 height 10
radio input "true"
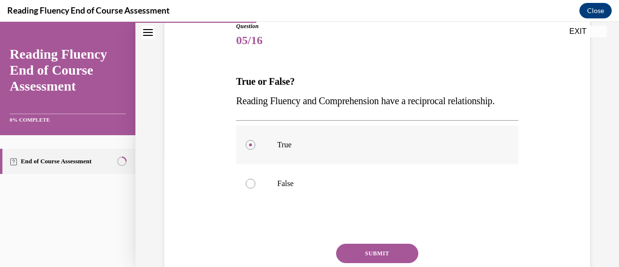
scroll to position [126, 0]
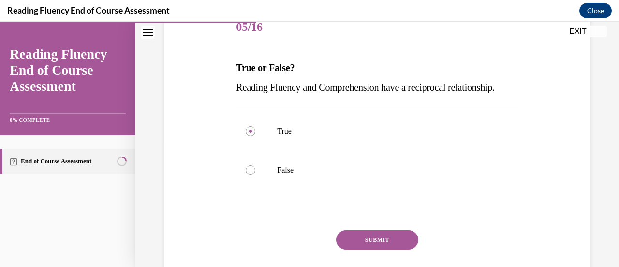
click at [373, 249] on button "SUBMIT" at bounding box center [377, 239] width 82 height 19
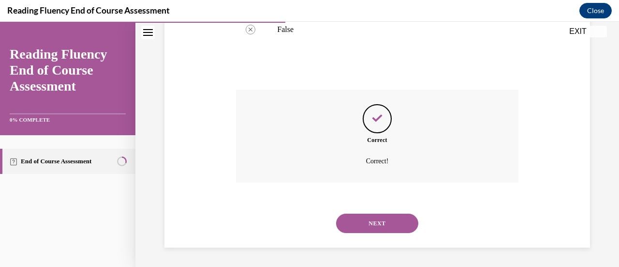
scroll to position [285, 0]
click at [372, 223] on button "NEXT" at bounding box center [377, 222] width 82 height 19
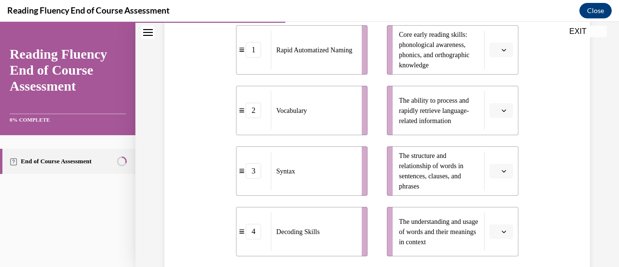
scroll to position [231, 0]
click at [501, 53] on span "button" at bounding box center [504, 50] width 7 height 7
click at [497, 156] on div "4" at bounding box center [494, 148] width 24 height 19
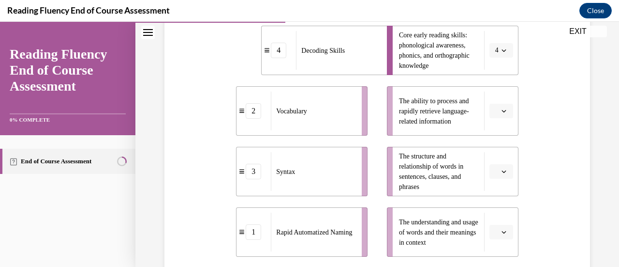
click at [502, 229] on icon "button" at bounding box center [504, 231] width 5 height 5
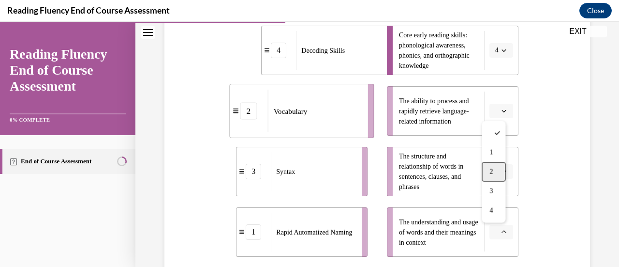
click at [495, 166] on div "2" at bounding box center [494, 171] width 24 height 19
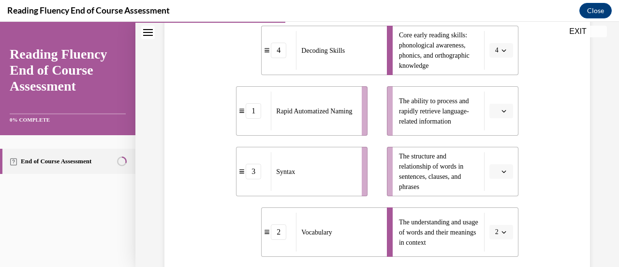
click at [495, 166] on button "button" at bounding box center [502, 171] width 24 height 15
click at [493, 133] on span "3" at bounding box center [491, 131] width 3 height 8
click at [495, 104] on button "button" at bounding box center [502, 111] width 24 height 15
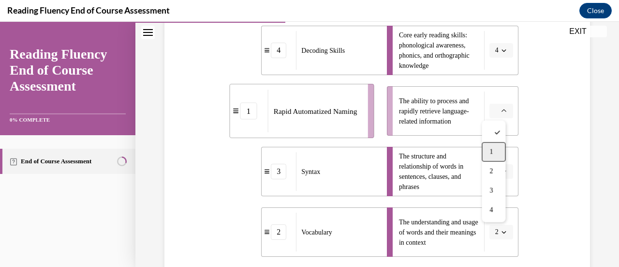
click at [500, 146] on div "1" at bounding box center [494, 151] width 24 height 19
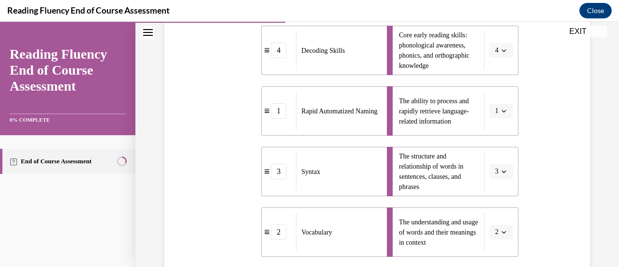
scroll to position [360, 0]
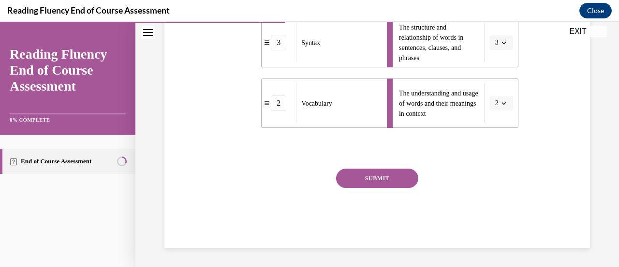
click at [399, 188] on div "SUBMIT" at bounding box center [377, 192] width 282 height 48
click at [387, 186] on button "SUBMIT" at bounding box center [377, 177] width 82 height 19
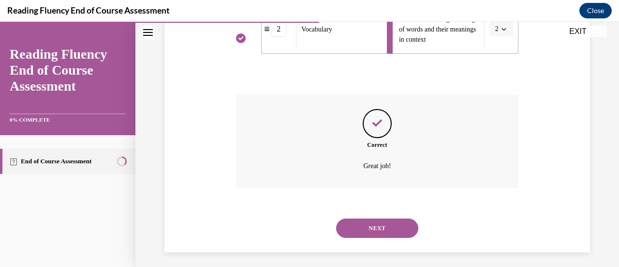
scroll to position [438, 0]
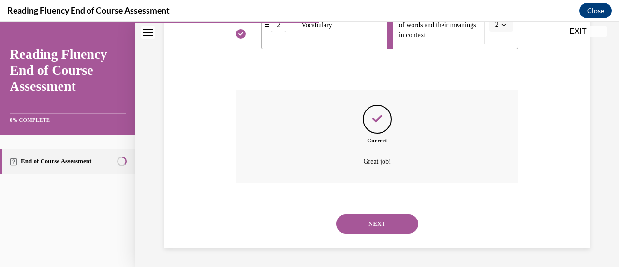
click at [375, 223] on button "NEXT" at bounding box center [377, 223] width 82 height 19
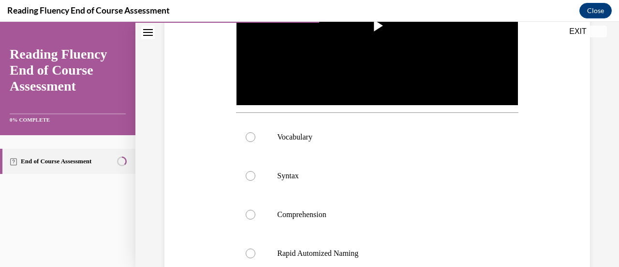
scroll to position [287, 0]
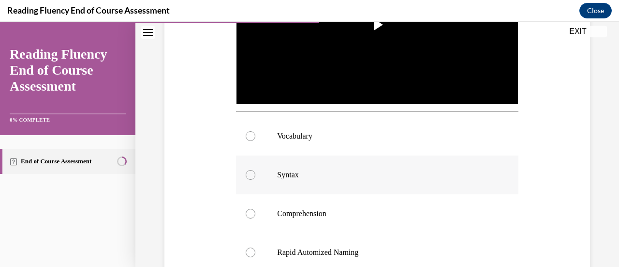
click at [278, 170] on p "Syntax" at bounding box center [385, 175] width 217 height 10
click at [255, 170] on input "Syntax" at bounding box center [251, 175] width 10 height 10
radio input "true"
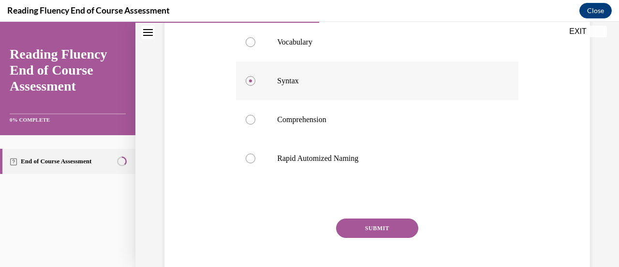
scroll to position [382, 0]
click at [342, 224] on button "SUBMIT" at bounding box center [377, 226] width 82 height 19
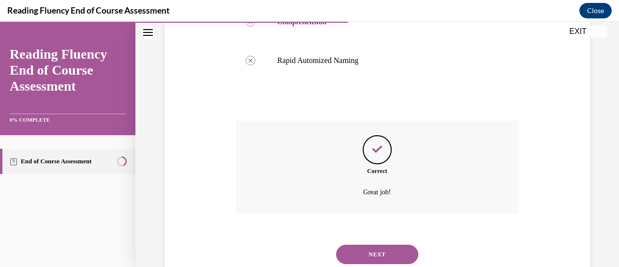
scroll to position [507, 0]
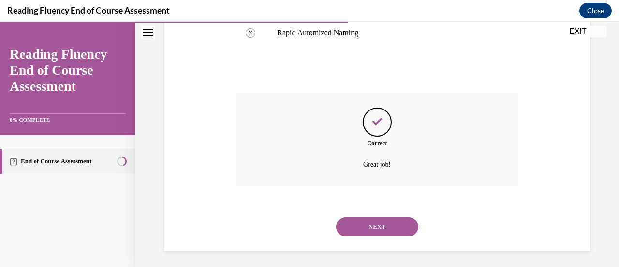
click at [342, 224] on button "NEXT" at bounding box center [377, 226] width 82 height 19
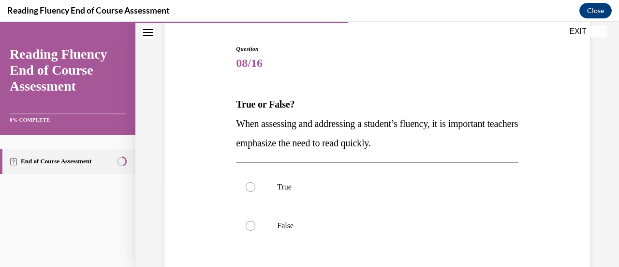
scroll to position [90, 0]
click at [382, 216] on label "False" at bounding box center [377, 225] width 282 height 39
click at [255, 220] on input "False" at bounding box center [251, 225] width 10 height 10
radio input "true"
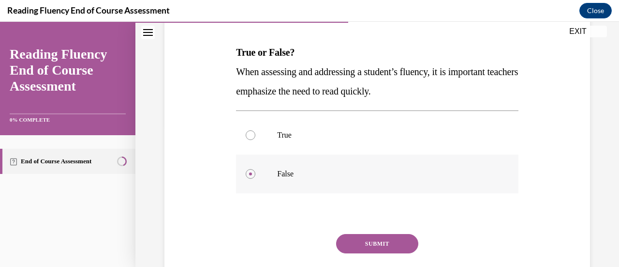
scroll to position [146, 0]
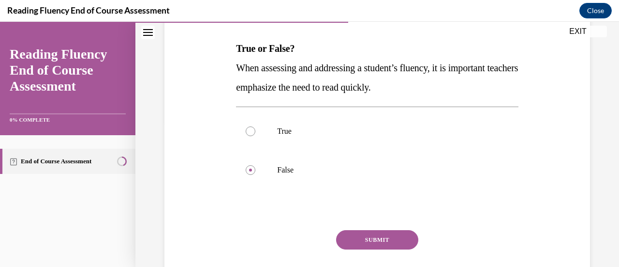
click at [370, 248] on button "SUBMIT" at bounding box center [377, 239] width 82 height 19
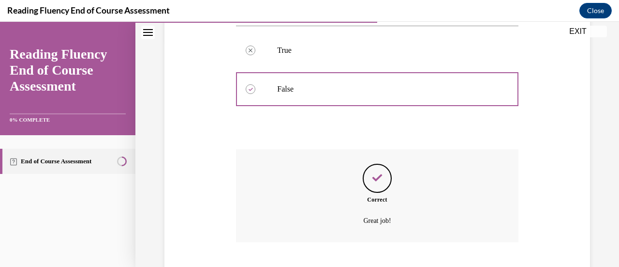
scroll to position [285, 0]
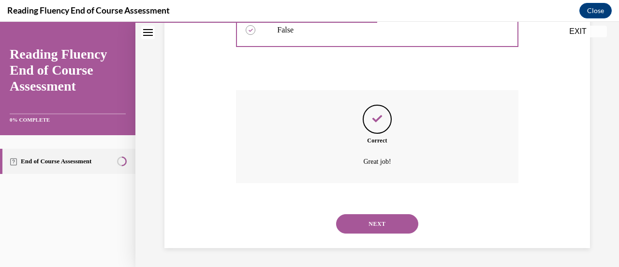
click at [370, 228] on button "NEXT" at bounding box center [377, 223] width 82 height 19
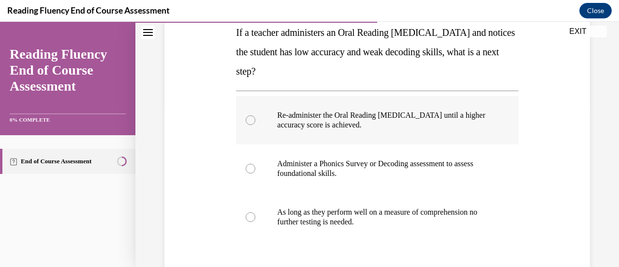
scroll to position [164, 0]
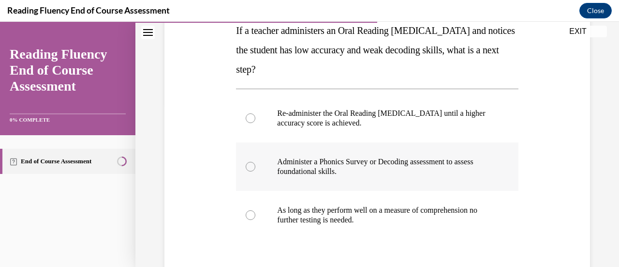
click at [246, 169] on div at bounding box center [251, 167] width 10 height 10
click at [246, 169] on input "Administer a Phonics Survey or Decoding assessment to assess foundational skill…" at bounding box center [251, 167] width 10 height 10
radio input "true"
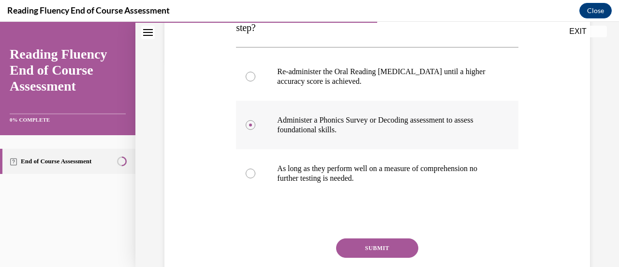
scroll to position [213, 0]
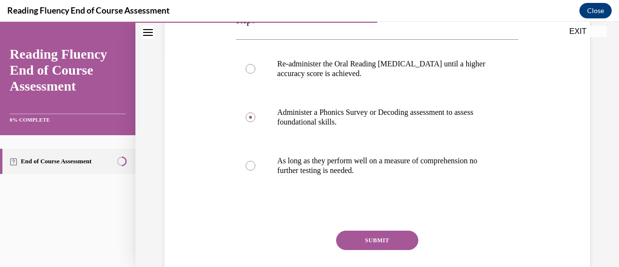
click at [360, 245] on button "SUBMIT" at bounding box center [377, 239] width 82 height 19
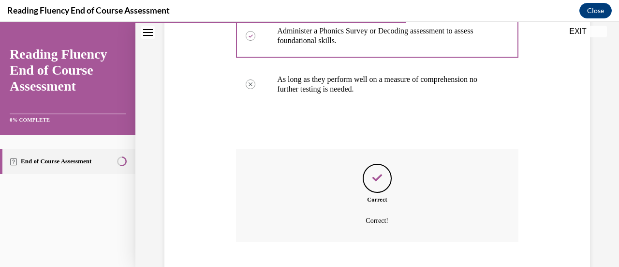
scroll to position [353, 0]
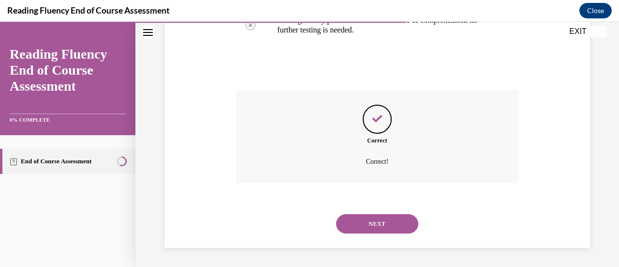
click at [361, 229] on button "NEXT" at bounding box center [377, 223] width 82 height 19
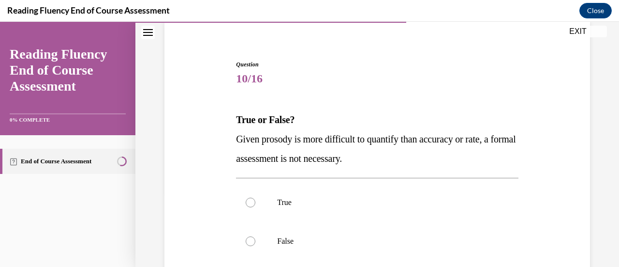
scroll to position [75, 0]
click at [420, 235] on label "False" at bounding box center [377, 240] width 282 height 39
click at [255, 236] on input "False" at bounding box center [251, 241] width 10 height 10
radio input "true"
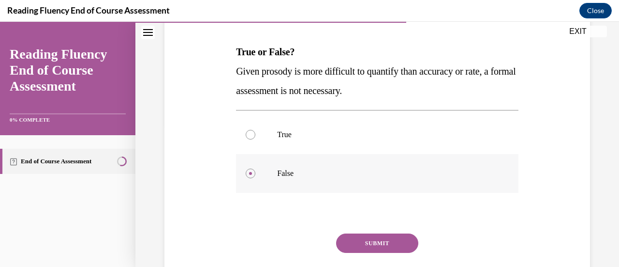
scroll to position [143, 0]
click at [420, 235] on div "SUBMIT" at bounding box center [377, 257] width 282 height 48
click at [372, 239] on button "SUBMIT" at bounding box center [377, 242] width 82 height 19
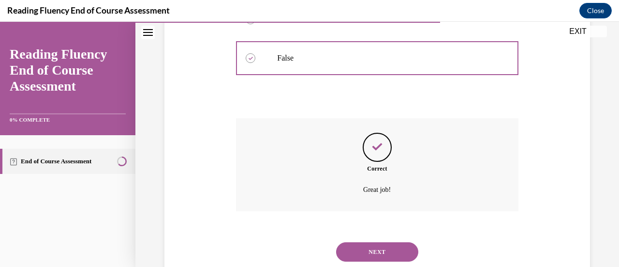
scroll to position [285, 0]
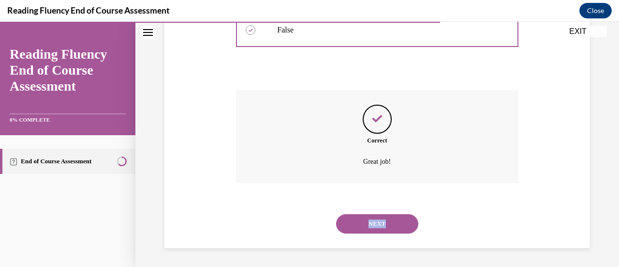
drag, startPoint x: 372, startPoint y: 239, endPoint x: 362, endPoint y: 224, distance: 18.1
click at [362, 224] on div "NEXT" at bounding box center [377, 223] width 282 height 39
click at [362, 224] on button "NEXT" at bounding box center [377, 223] width 82 height 19
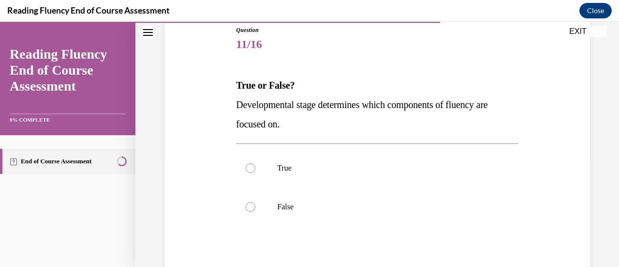
scroll to position [108, 0]
click at [349, 213] on label "False" at bounding box center [377, 207] width 282 height 39
click at [255, 212] on input "False" at bounding box center [251, 207] width 10 height 10
radio input "true"
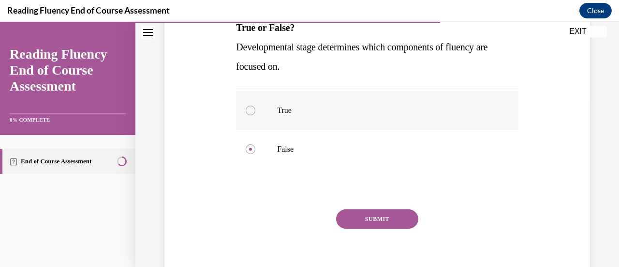
click at [375, 114] on p "True" at bounding box center [385, 110] width 217 height 10
click at [255, 114] on input "True" at bounding box center [251, 110] width 10 height 10
radio input "true"
click at [372, 220] on button "SUBMIT" at bounding box center [377, 218] width 82 height 19
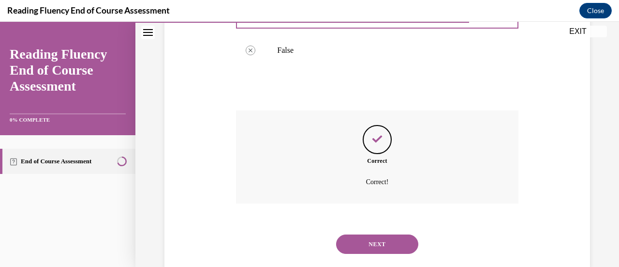
scroll to position [285, 0]
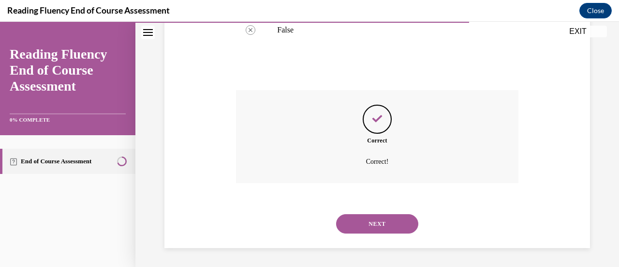
click at [364, 225] on button "NEXT" at bounding box center [377, 223] width 82 height 19
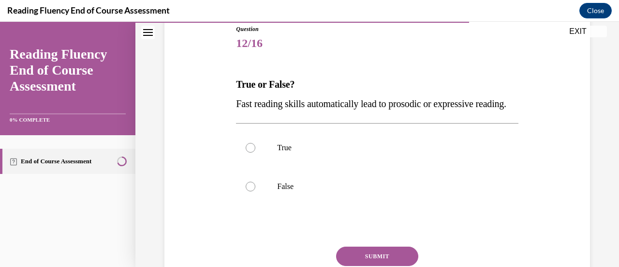
scroll to position [111, 0]
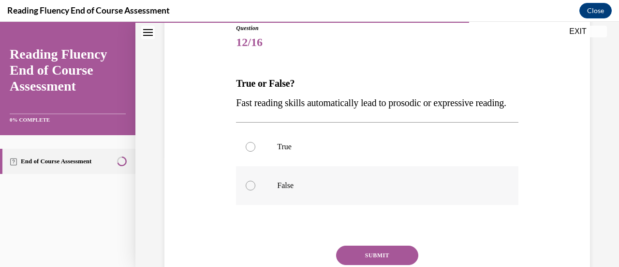
click at [362, 190] on p "False" at bounding box center [385, 185] width 217 height 10
click at [255, 190] on input "False" at bounding box center [251, 185] width 10 height 10
radio input "true"
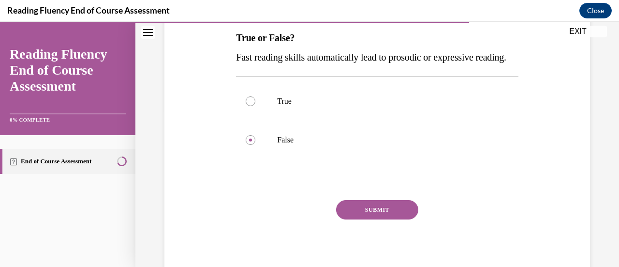
click at [360, 219] on button "SUBMIT" at bounding box center [377, 209] width 82 height 19
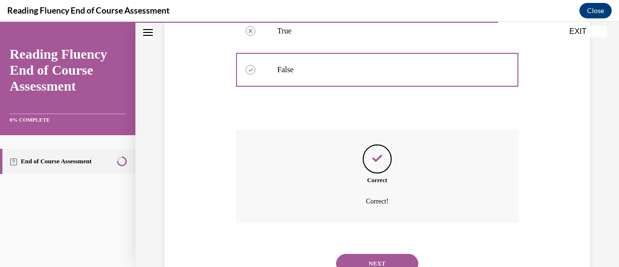
scroll to position [285, 0]
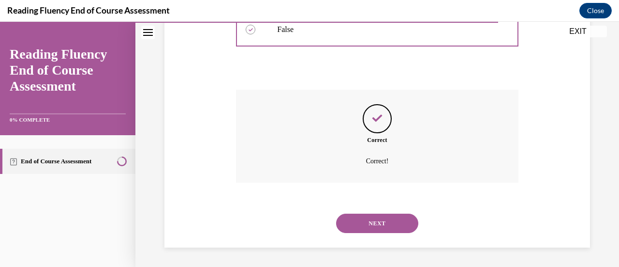
click at [353, 221] on button "NEXT" at bounding box center [377, 222] width 82 height 19
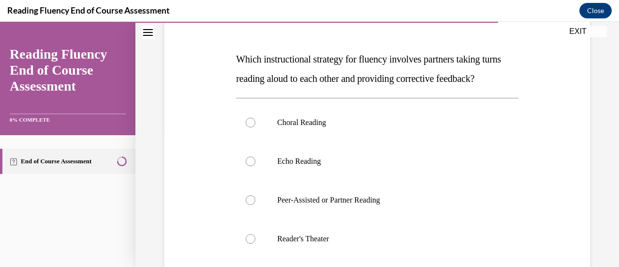
scroll to position [154, 0]
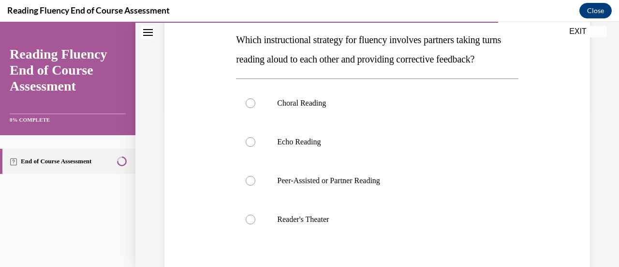
click at [336, 185] on p "Peer-Assisted or Partner Reading" at bounding box center [385, 181] width 217 height 10
click at [255, 185] on input "Peer-Assisted or Partner Reading" at bounding box center [251, 181] width 10 height 10
radio input "true"
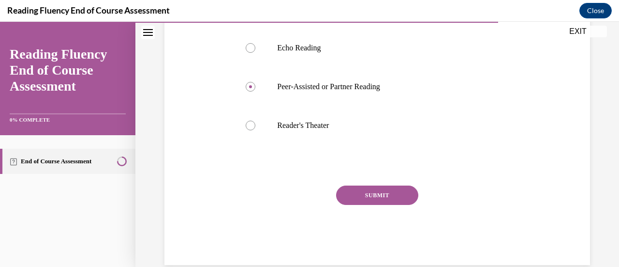
scroll to position [243, 0]
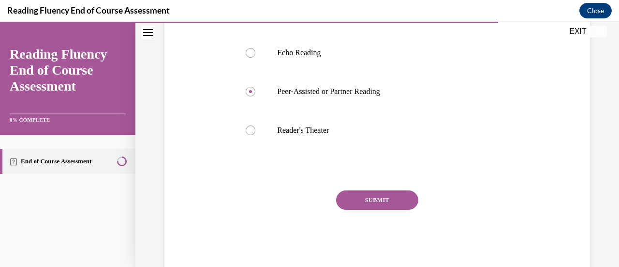
click at [346, 210] on button "SUBMIT" at bounding box center [377, 199] width 82 height 19
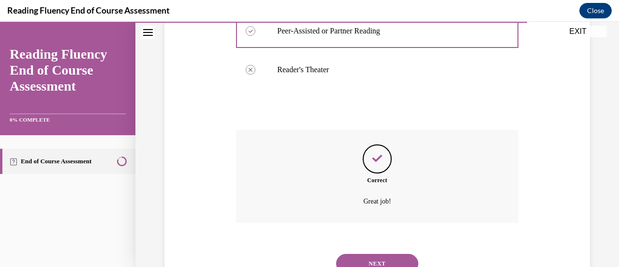
scroll to position [363, 0]
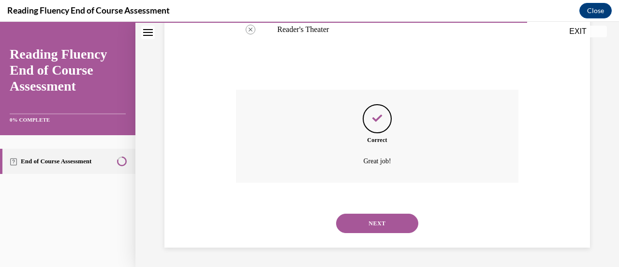
click at [346, 222] on button "NEXT" at bounding box center [377, 222] width 82 height 19
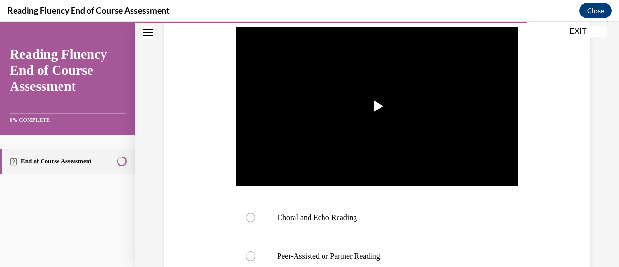
scroll to position [208, 0]
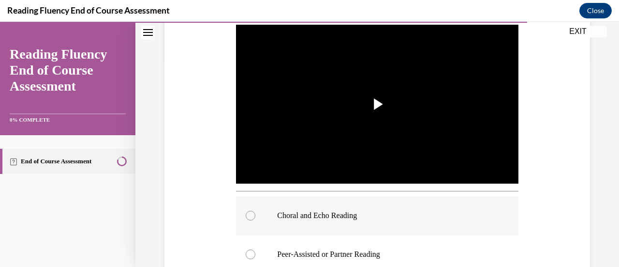
click at [338, 215] on p "Choral and Echo Reading" at bounding box center [385, 215] width 217 height 10
click at [255, 215] on input "Choral and Echo Reading" at bounding box center [251, 215] width 10 height 10
radio input "true"
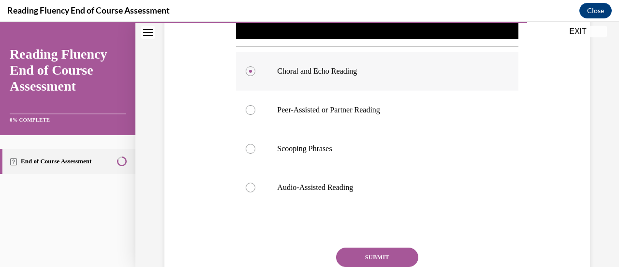
scroll to position [352, 0]
click at [358, 261] on button "SUBMIT" at bounding box center [377, 256] width 82 height 19
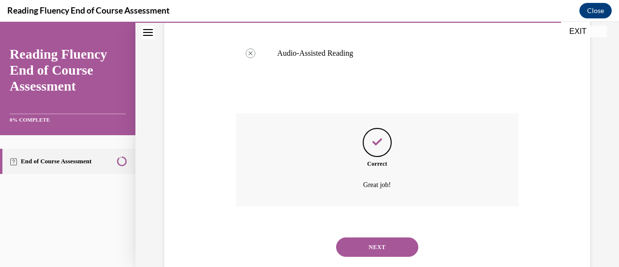
scroll to position [507, 0]
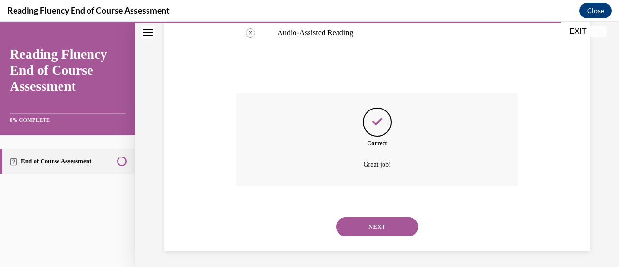
click at [363, 230] on button "NEXT" at bounding box center [377, 226] width 82 height 19
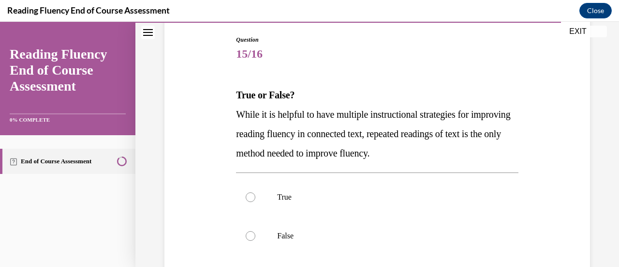
scroll to position [100, 0]
click at [335, 231] on p "False" at bounding box center [385, 235] width 217 height 10
click at [255, 231] on input "False" at bounding box center [251, 235] width 10 height 10
radio input "true"
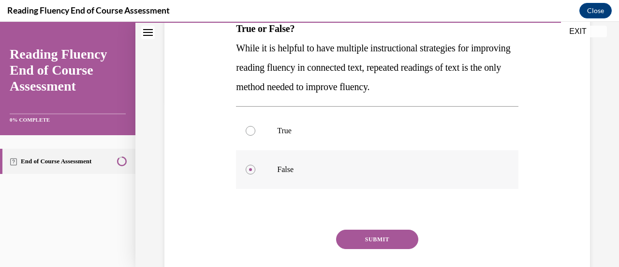
click at [335, 231] on div "SUBMIT" at bounding box center [377, 253] width 282 height 48
click at [346, 236] on button "SUBMIT" at bounding box center [377, 238] width 82 height 19
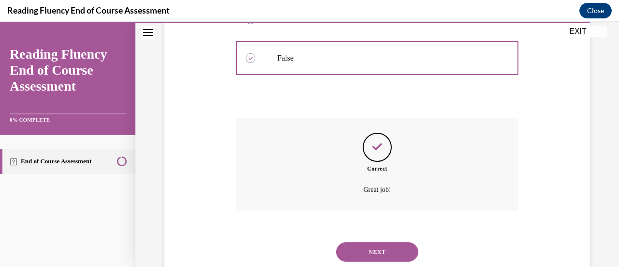
scroll to position [305, 0]
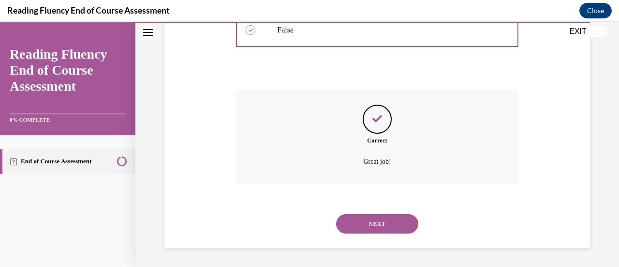
click at [349, 225] on button "NEXT" at bounding box center [377, 223] width 82 height 19
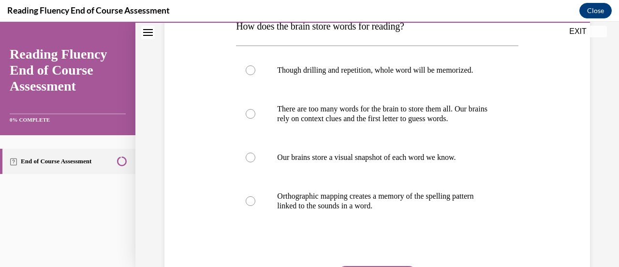
scroll to position [168, 0]
click at [355, 200] on p "Orthographic mapping creates a memory of the spelling pattern linked to the sou…" at bounding box center [385, 200] width 217 height 19
click at [255, 200] on input "Orthographic mapping creates a memory of the spelling pattern linked to the sou…" at bounding box center [251, 200] width 10 height 10
radio input "true"
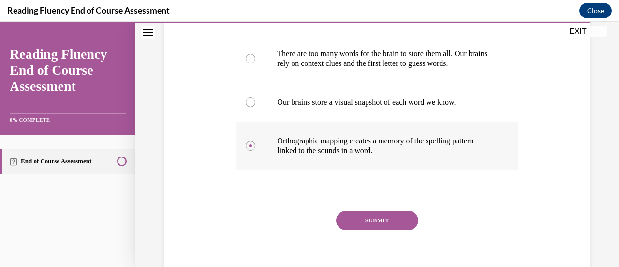
scroll to position [224, 0]
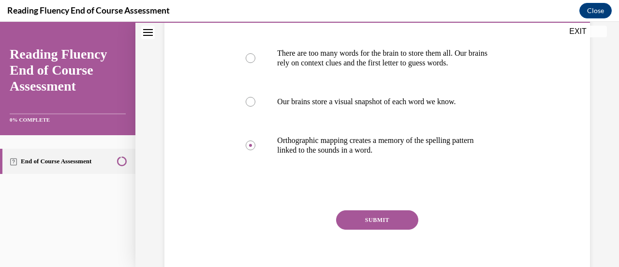
click at [370, 217] on button "SUBMIT" at bounding box center [377, 219] width 82 height 19
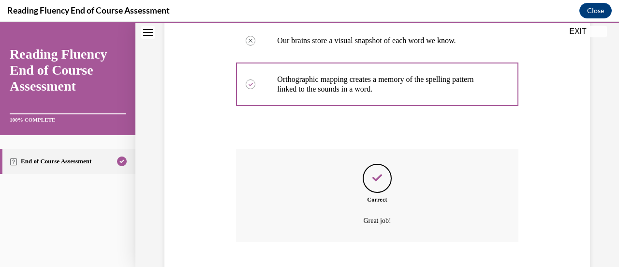
scroll to position [344, 0]
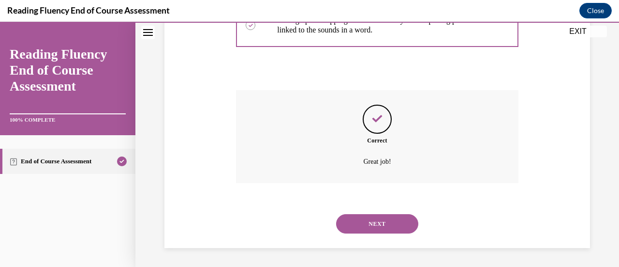
click at [370, 217] on button "NEXT" at bounding box center [377, 223] width 82 height 19
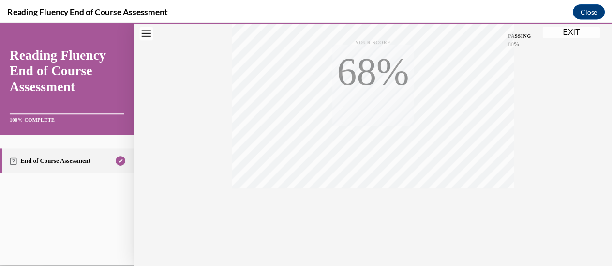
scroll to position [251, 0]
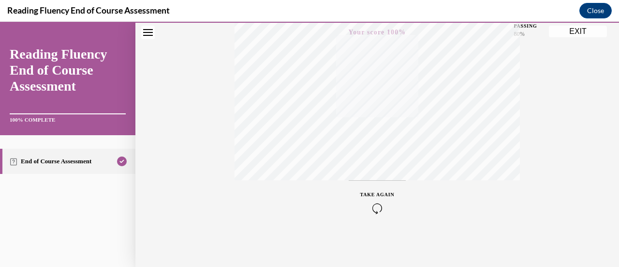
click at [571, 32] on button "EXIT" at bounding box center [578, 32] width 58 height 12
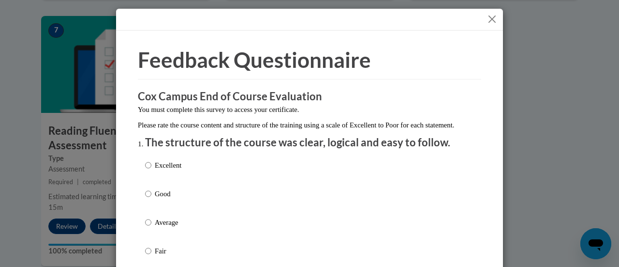
click at [490, 20] on button "Close" at bounding box center [492, 19] width 12 height 12
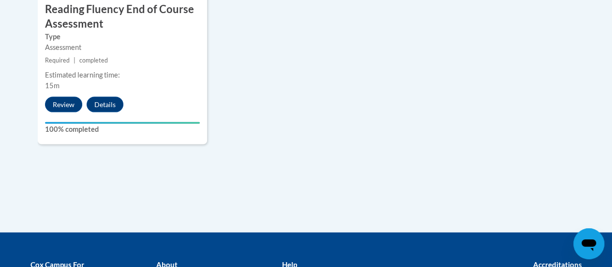
scroll to position [964, 0]
